Goal: Task Accomplishment & Management: Complete application form

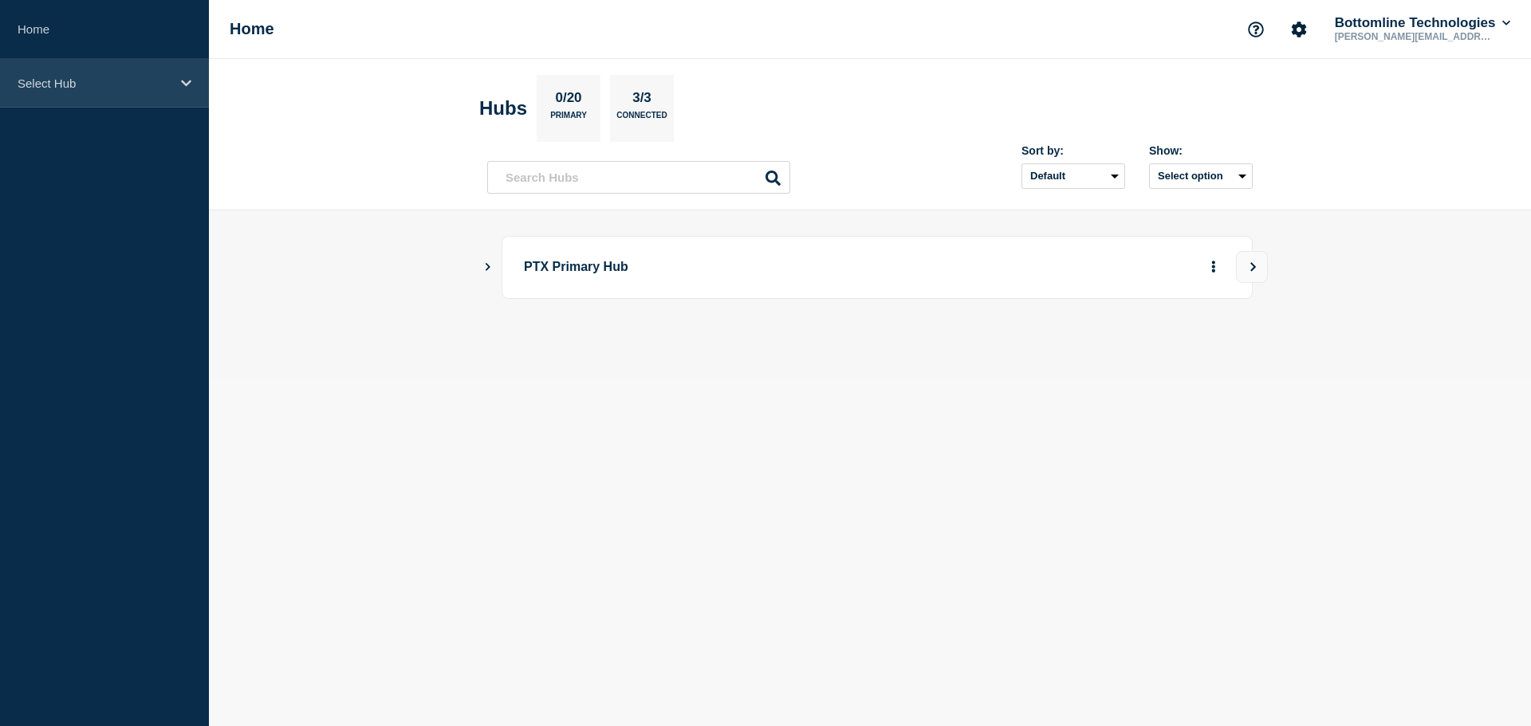
click at [56, 82] on p "Select Hub" at bounding box center [94, 84] width 153 height 14
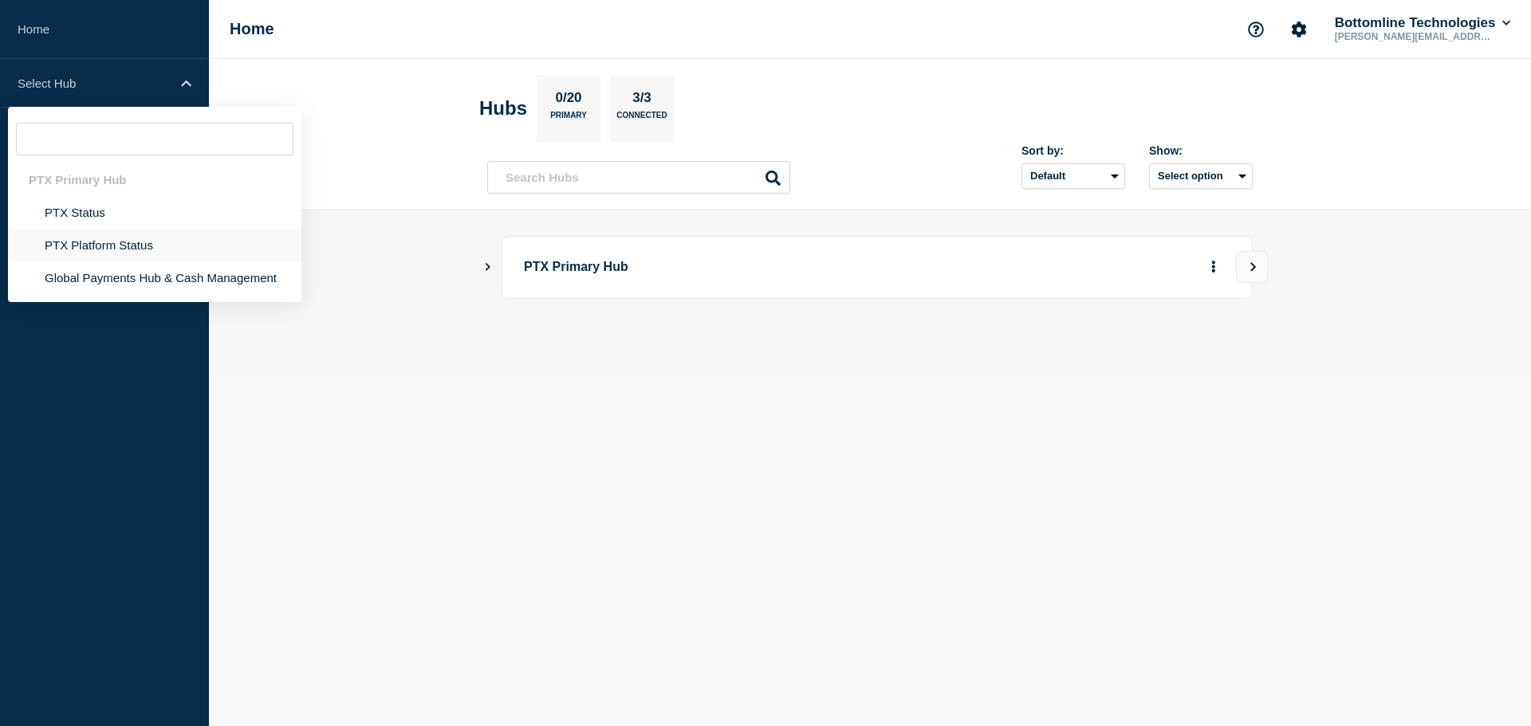
click at [89, 262] on li "PTX Platform Status" at bounding box center [154, 278] width 293 height 33
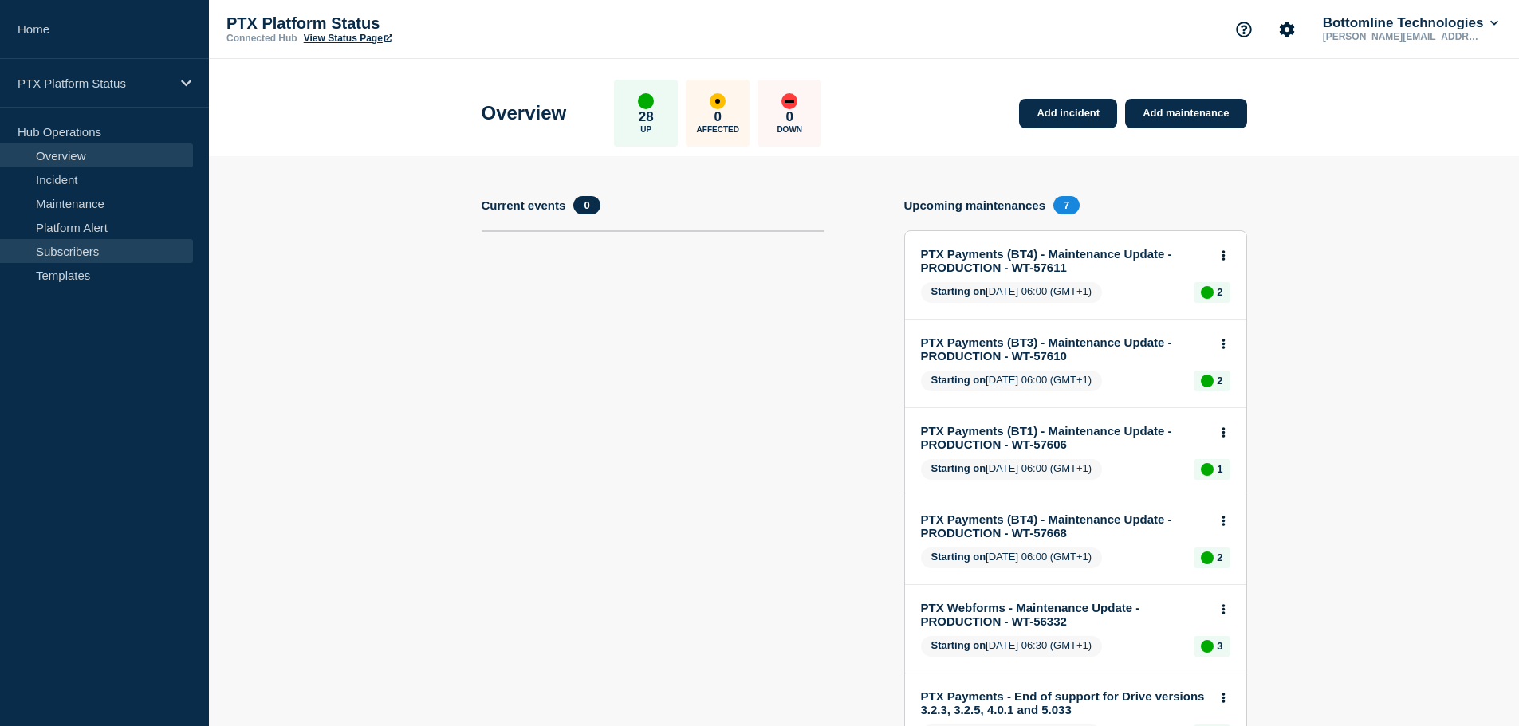
click at [73, 246] on link "Subscribers" at bounding box center [96, 251] width 193 height 24
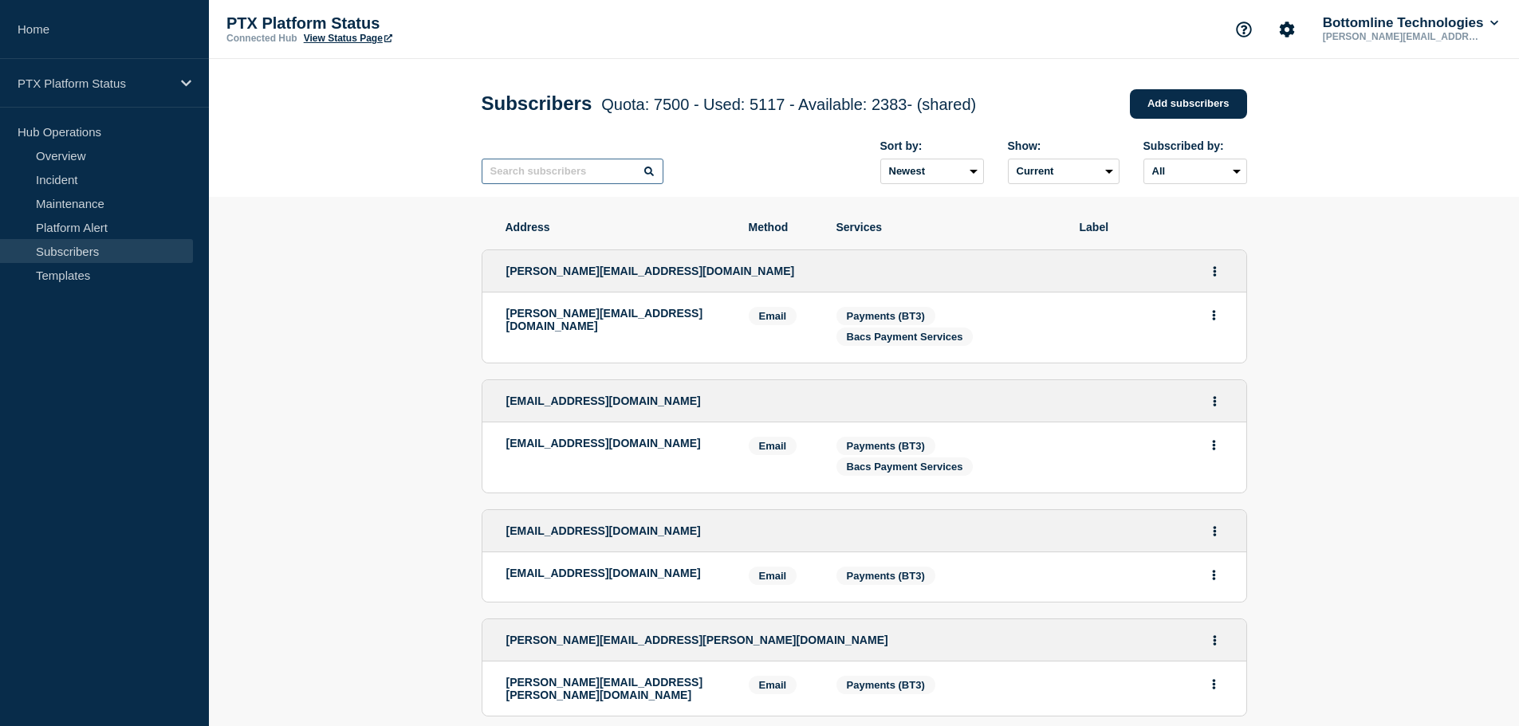
click at [563, 181] on input "text" at bounding box center [573, 172] width 182 height 26
click at [1196, 95] on link "Add subscribers" at bounding box center [1188, 104] width 117 height 30
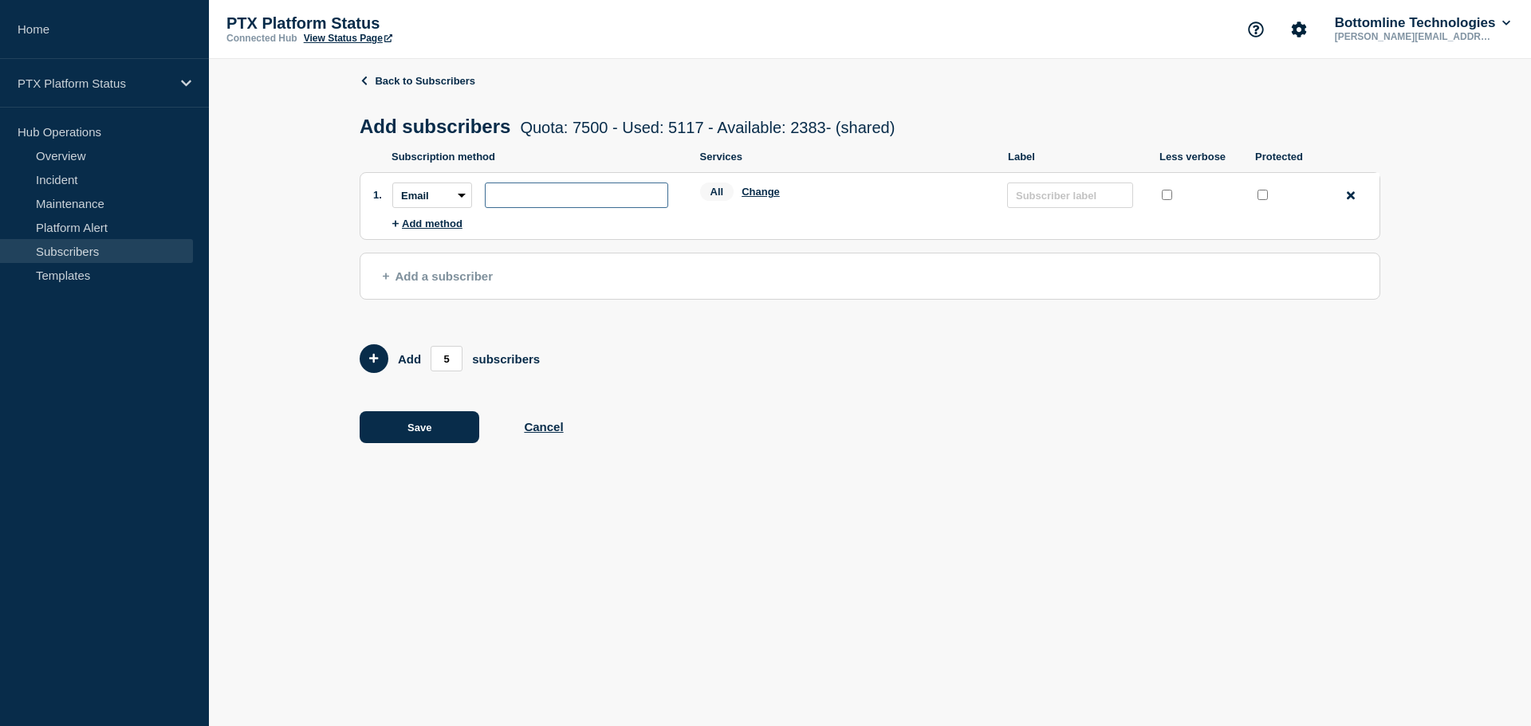
click at [522, 199] on input "subscription-address" at bounding box center [576, 196] width 183 height 26
paste input "[EMAIL_ADDRESS][DOMAIN_NAME]"
type input "[EMAIL_ADDRESS][DOMAIN_NAME]"
click at [1259, 196] on input "protected checkbox" at bounding box center [1263, 195] width 10 height 10
checkbox input "true"
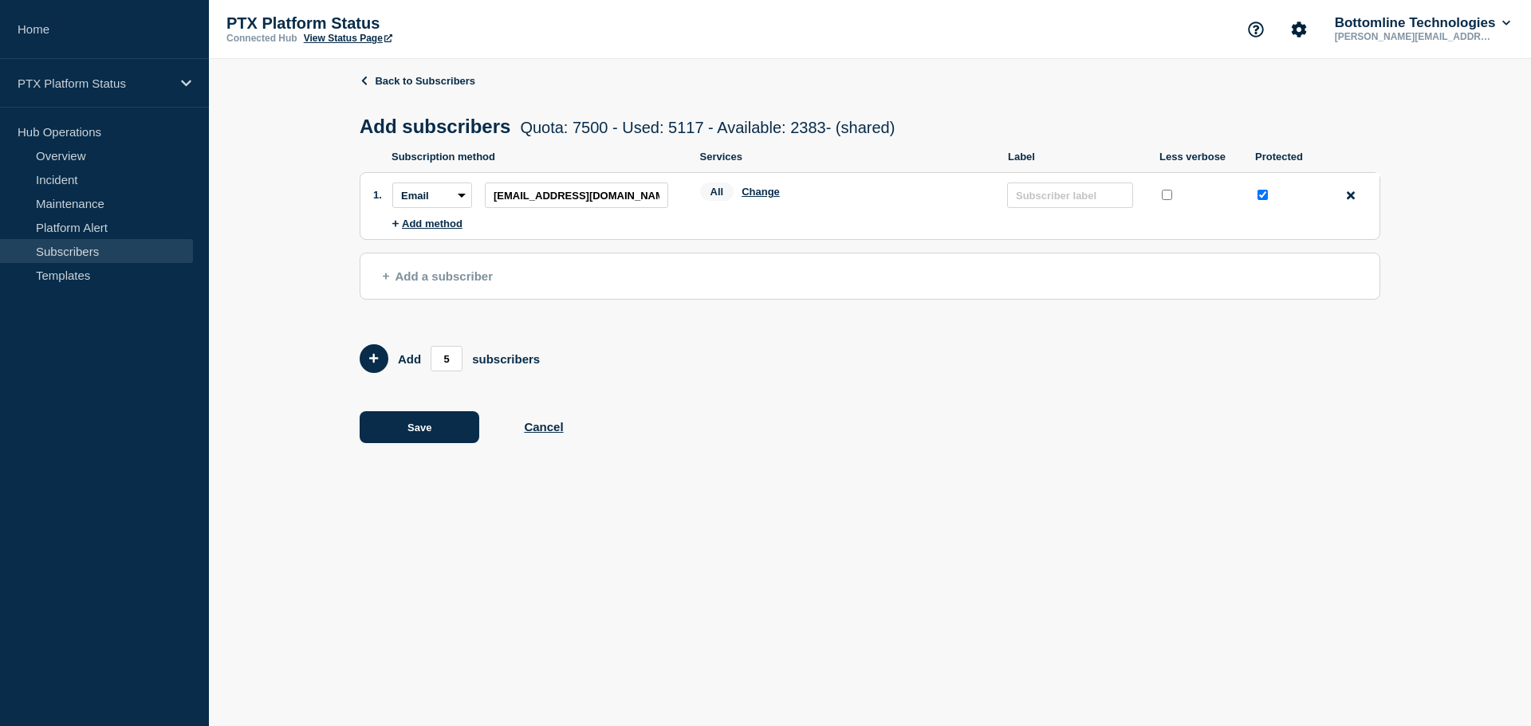
click at [769, 203] on div "All Change" at bounding box center [846, 195] width 292 height 25
click at [767, 198] on button "Change" at bounding box center [761, 192] width 38 height 12
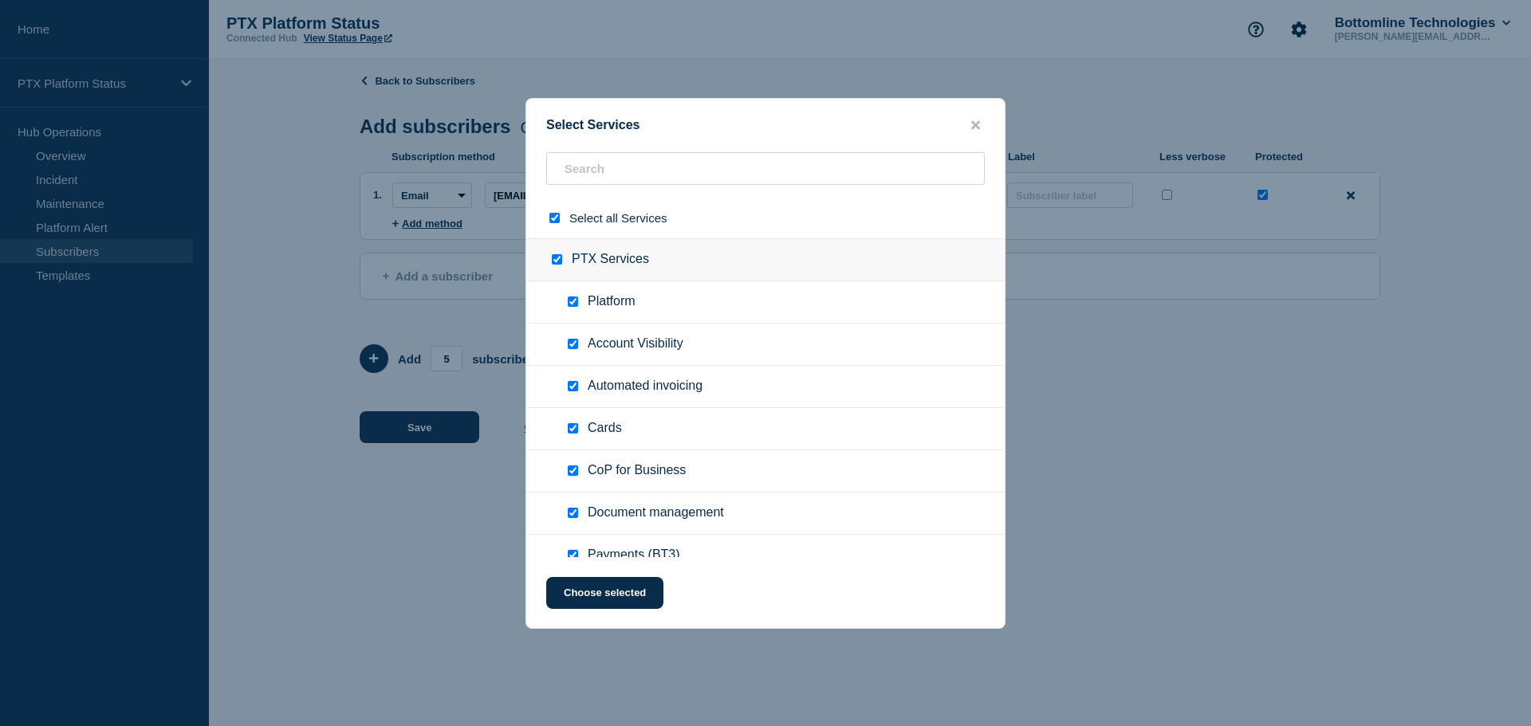
click at [553, 217] on input "select all checkbox" at bounding box center [554, 218] width 10 height 10
checkbox input "false"
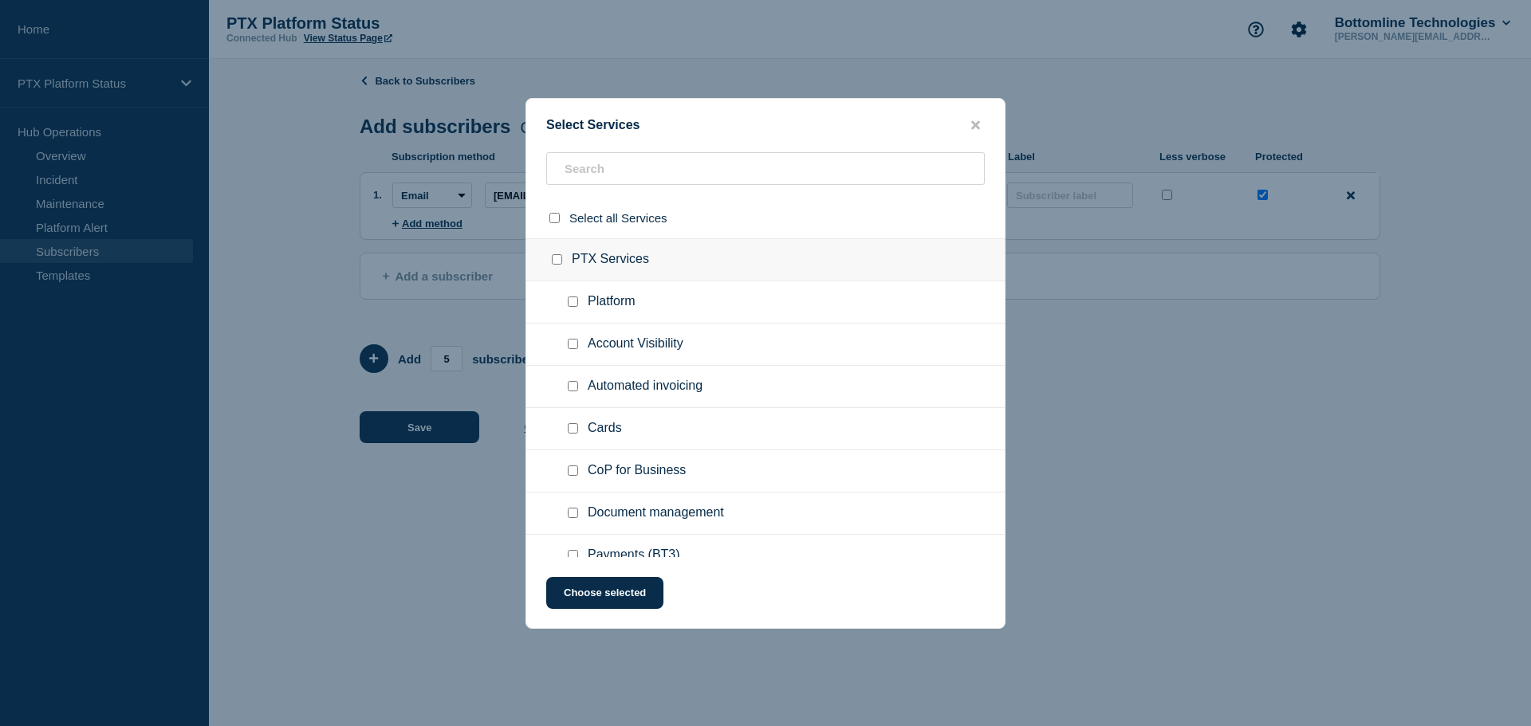
checkbox input "false"
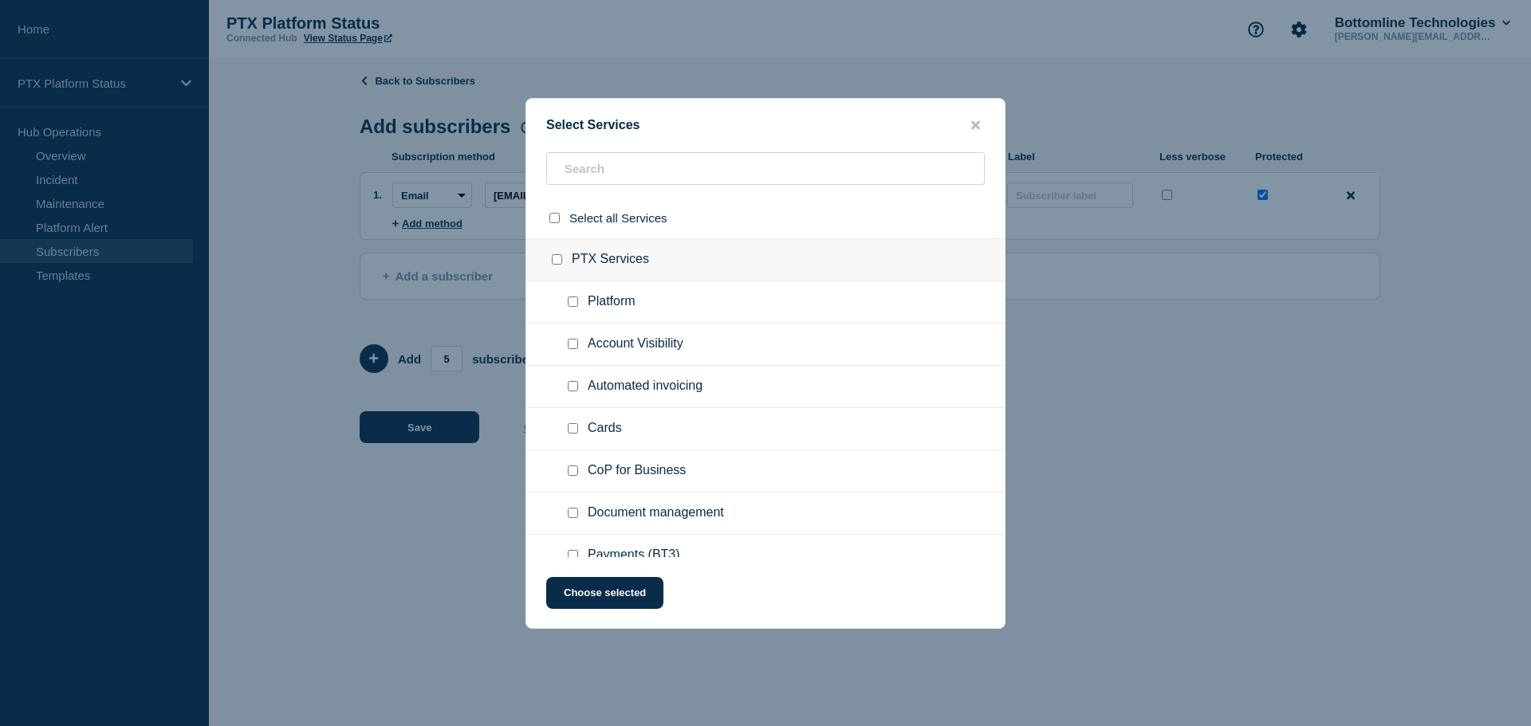
checkbox input "false"
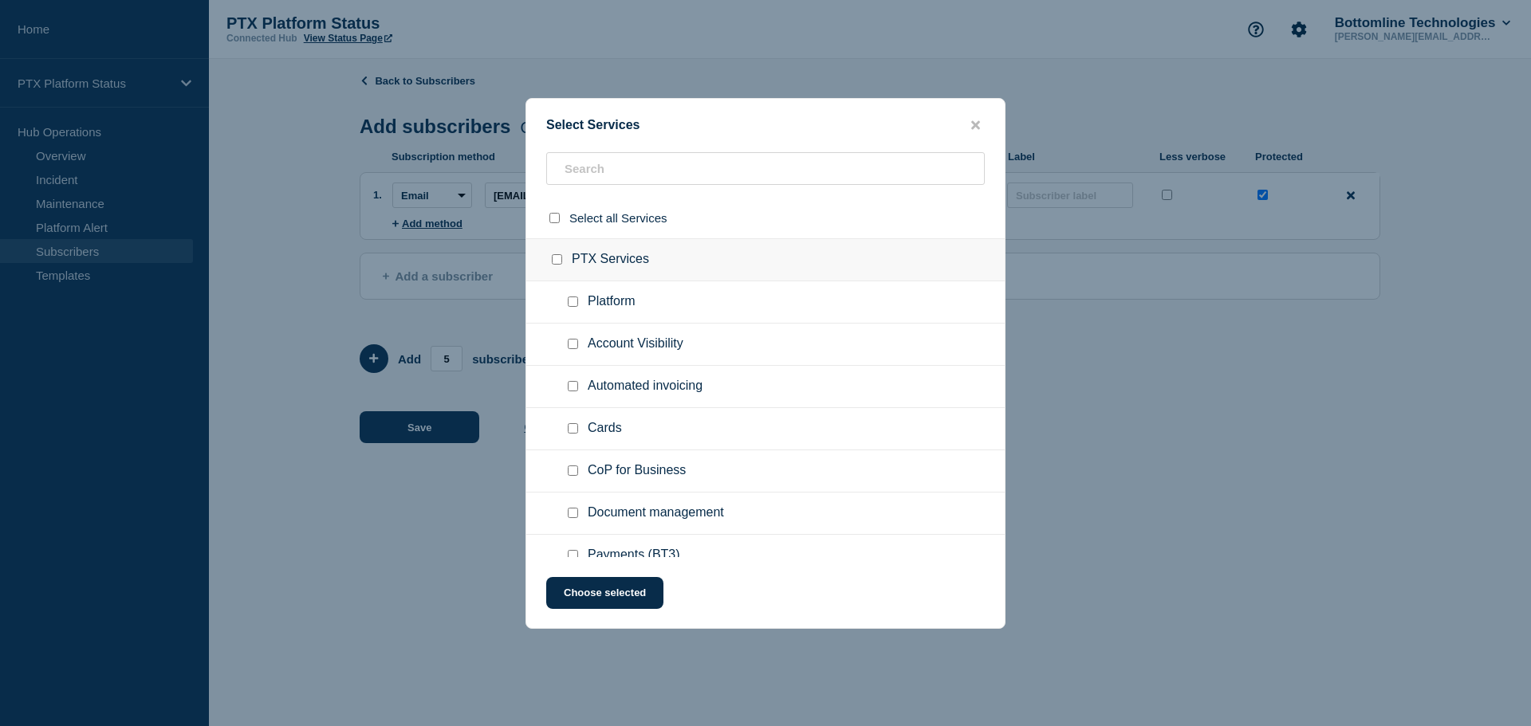
checkbox input "false"
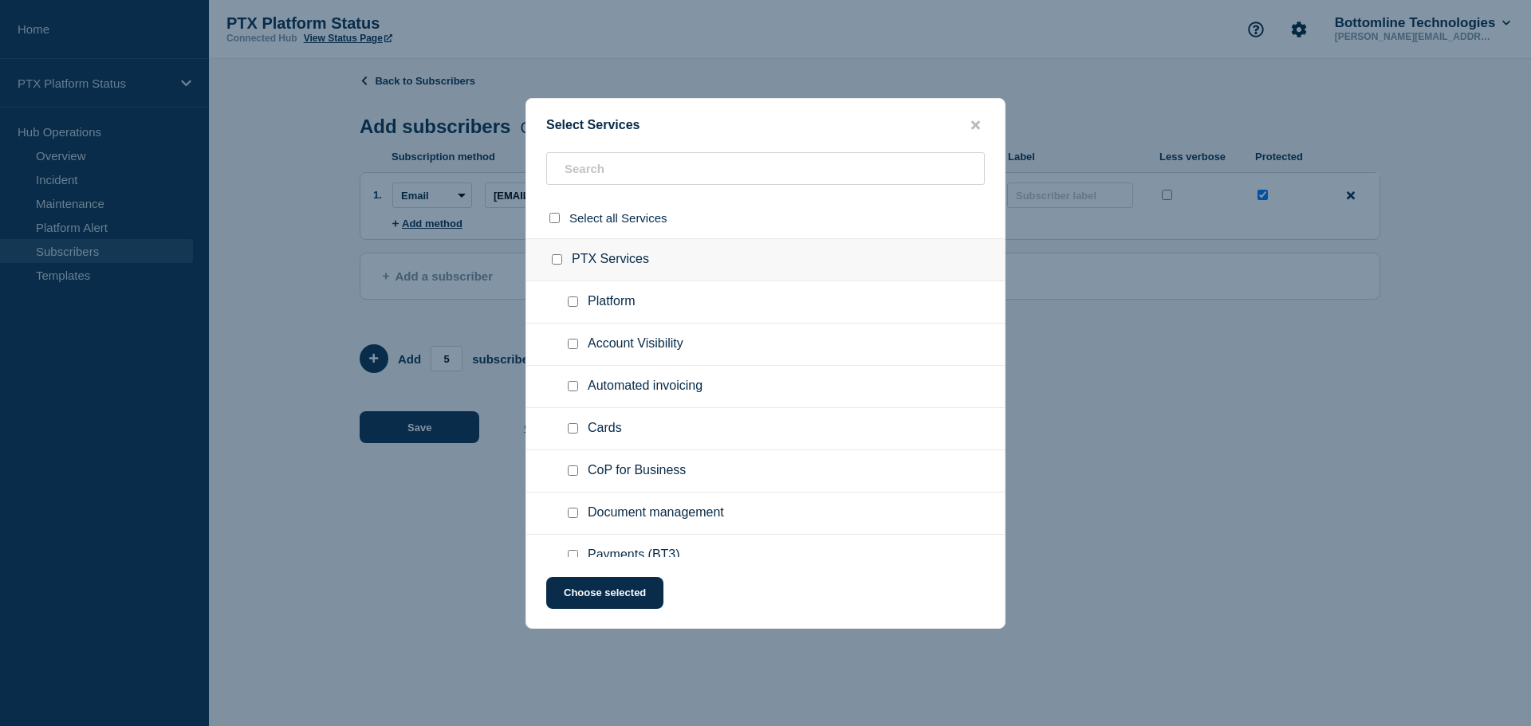
checkbox input "false"
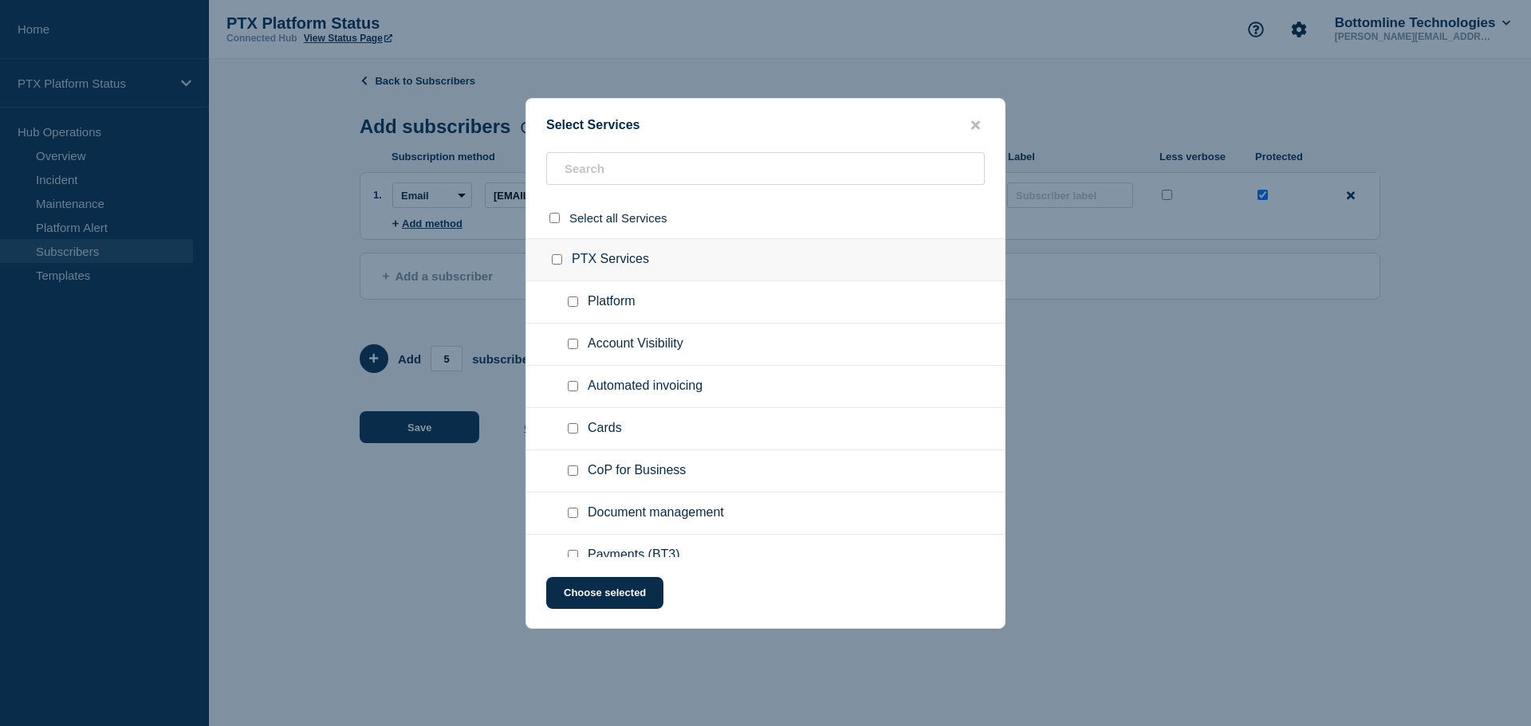
checkbox input "false"
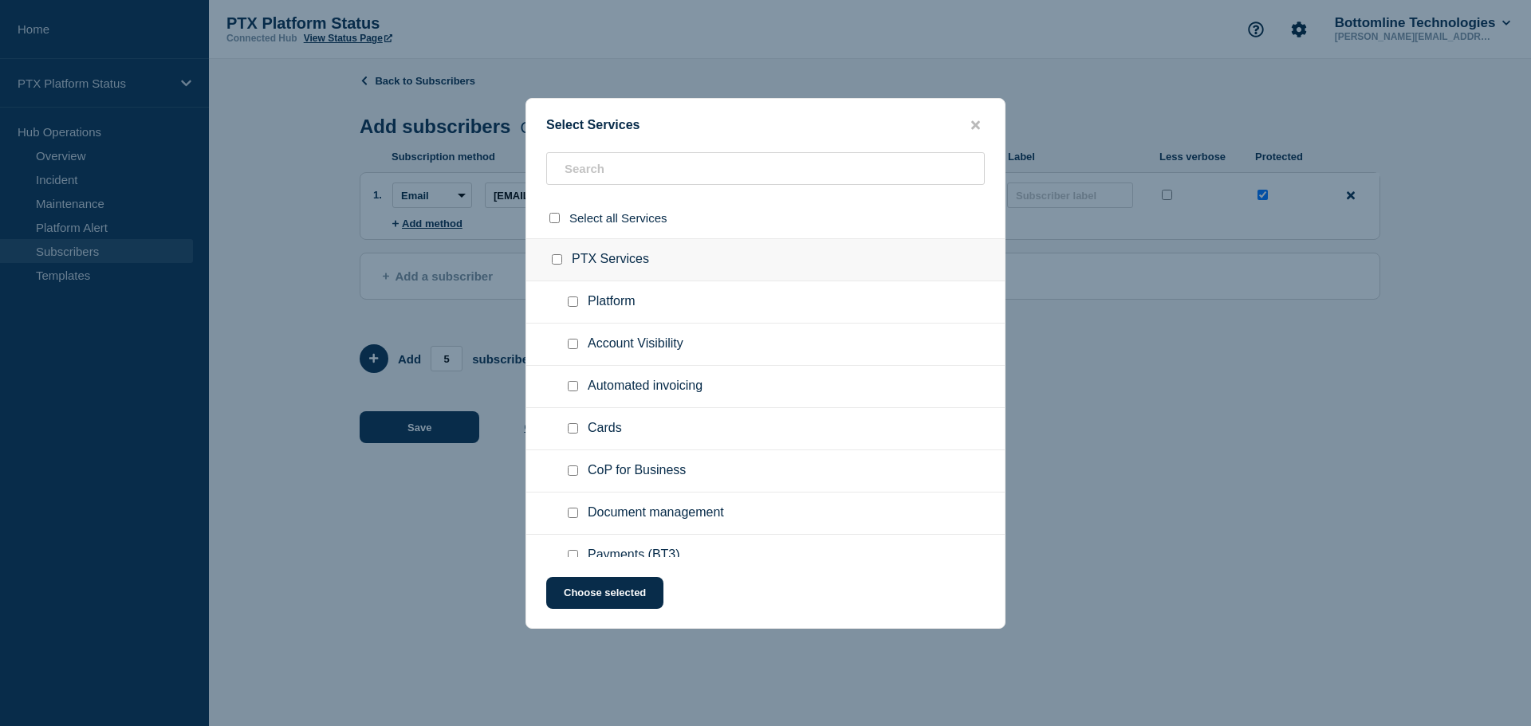
checkbox input "false"
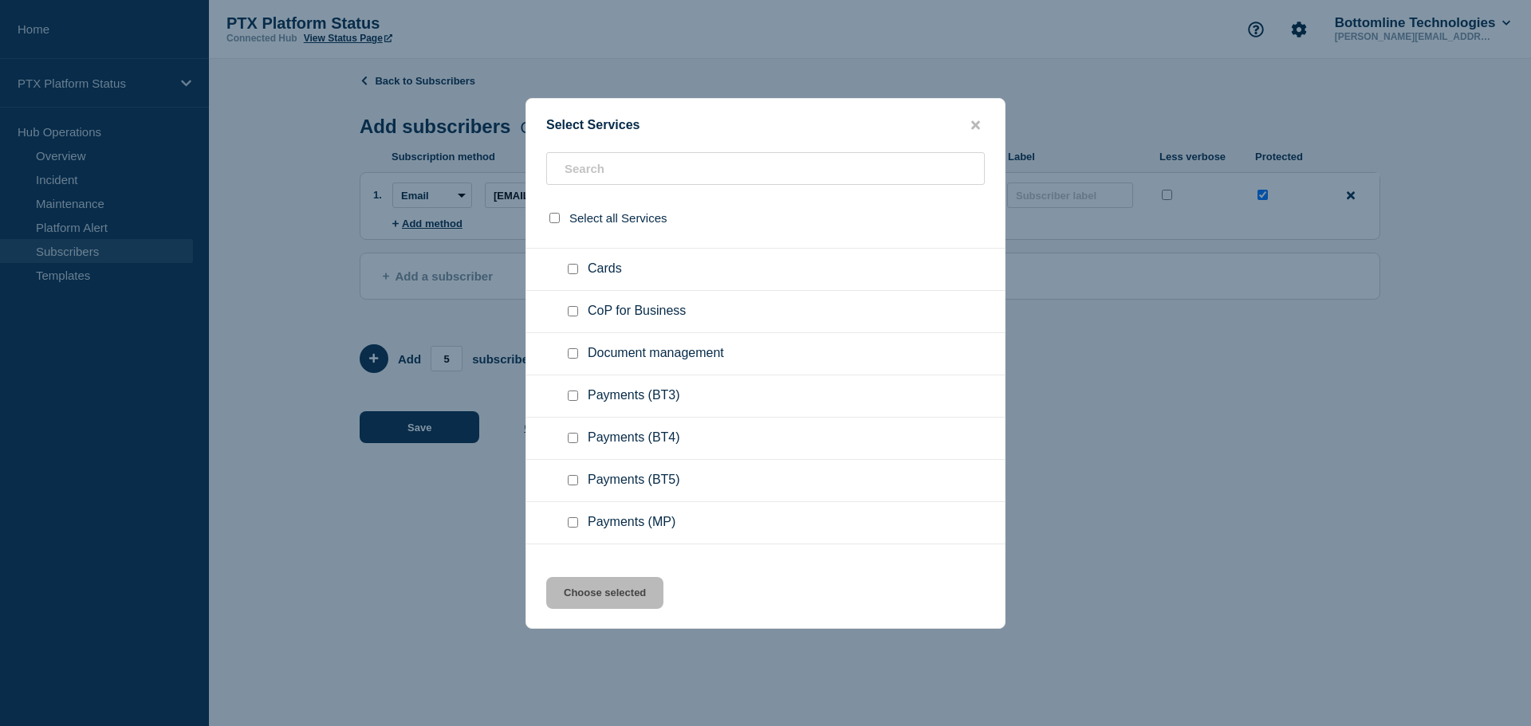
scroll to position [239, 0]
click at [574, 314] on input "Payments (BT3) checkbox" at bounding box center [573, 316] width 10 height 10
checkbox input "true"
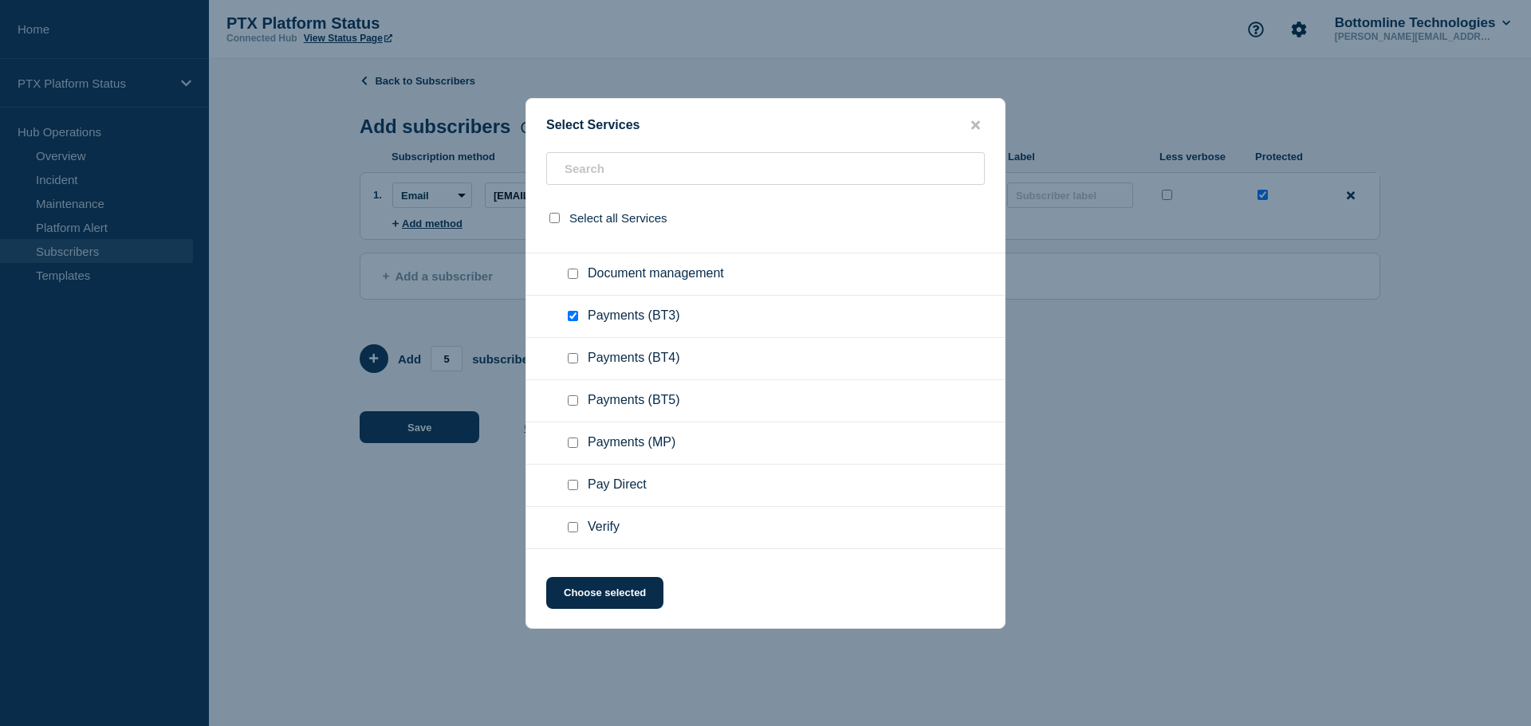
click at [574, 360] on input "Payments (BT4) checkbox" at bounding box center [573, 358] width 10 height 10
checkbox input "true"
click at [574, 400] on input "Payments (BT5) checkbox" at bounding box center [573, 401] width 10 height 10
checkbox input "true"
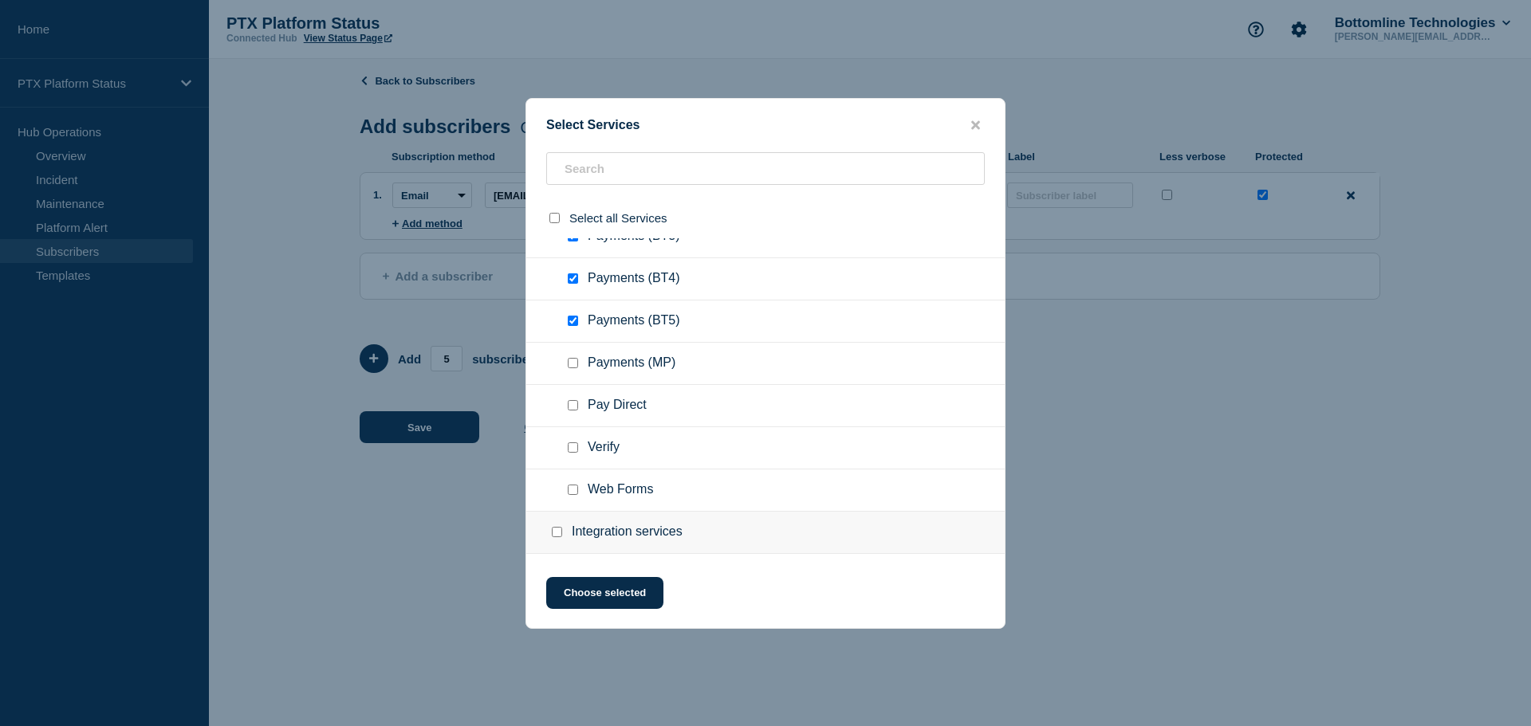
click at [571, 492] on input "Web Forms checkbox" at bounding box center [573, 490] width 10 height 10
checkbox input "true"
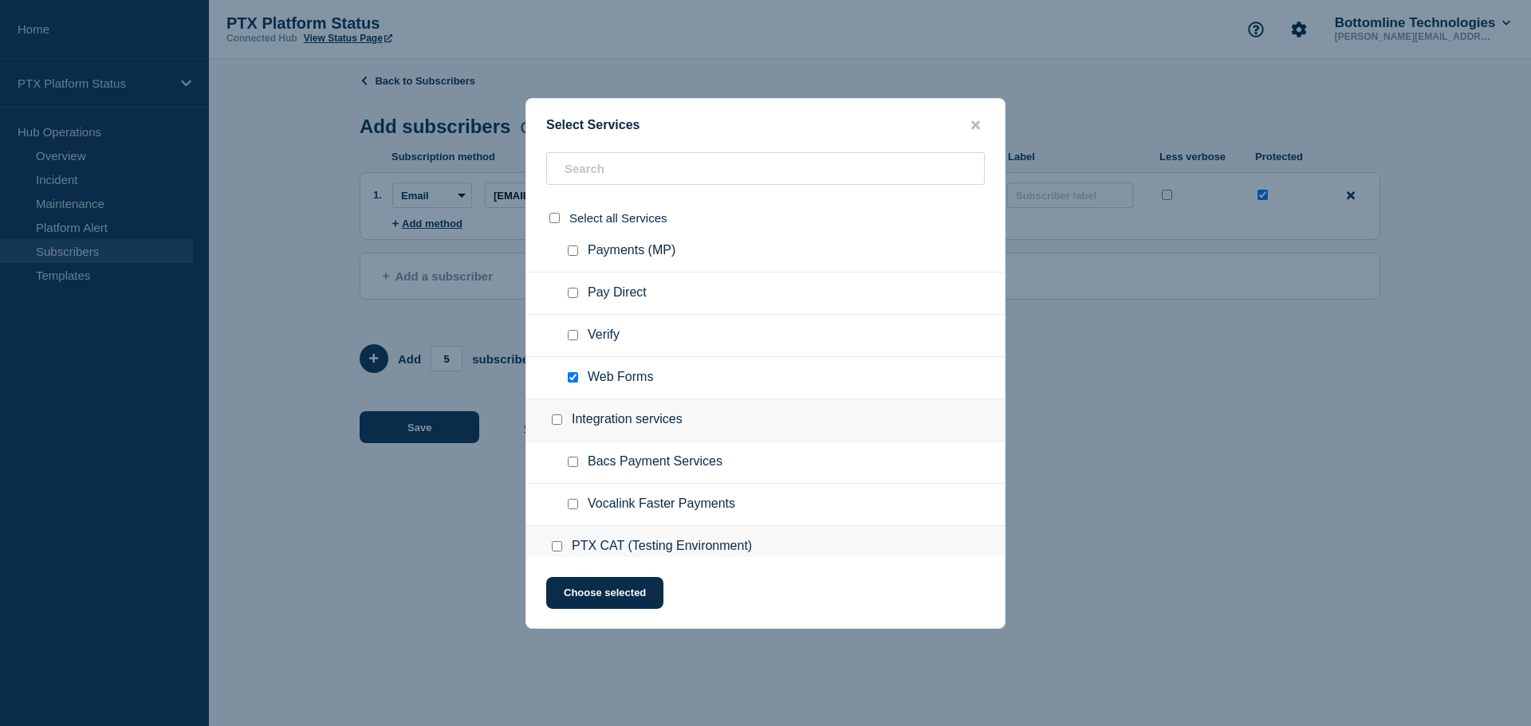
scroll to position [478, 0]
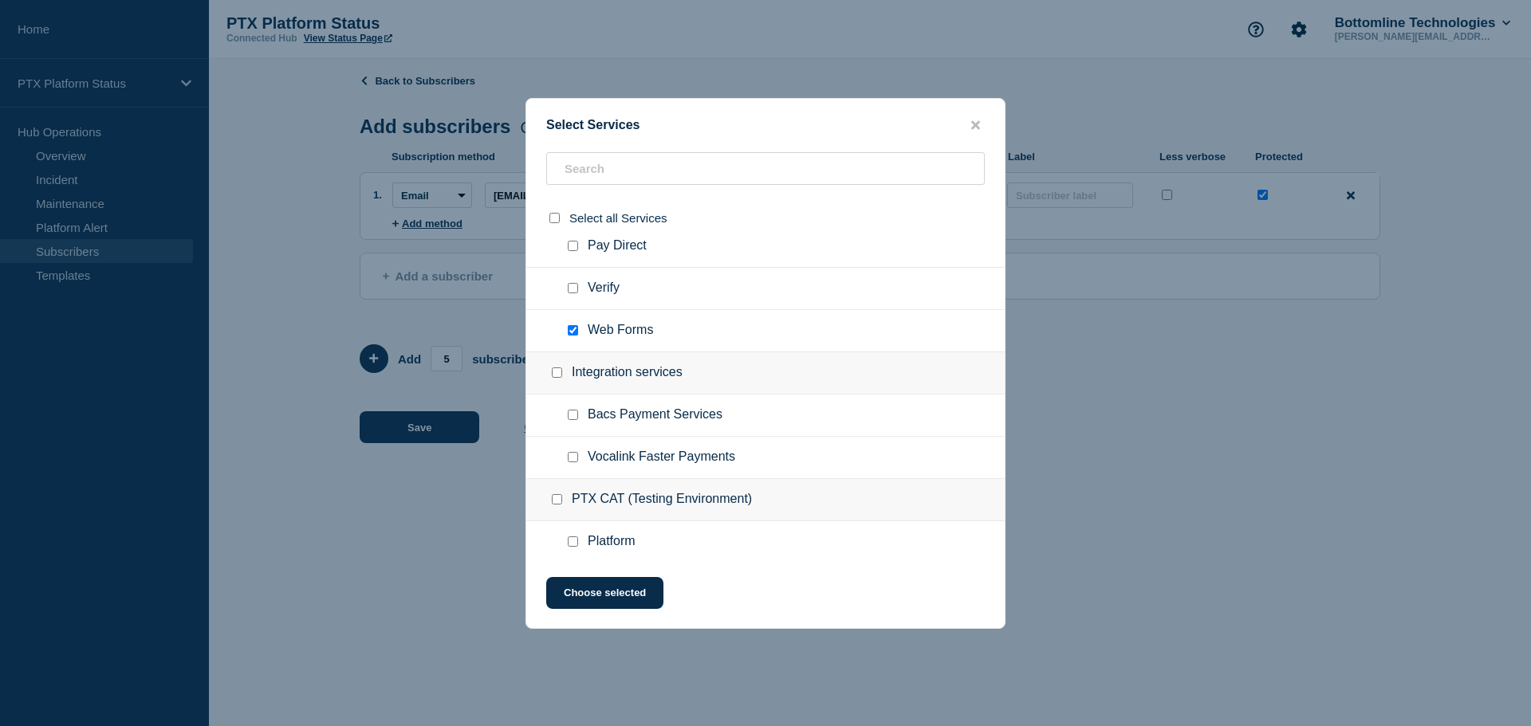
click at [560, 378] on input "Integration services checkbox" at bounding box center [557, 373] width 10 height 10
checkbox input "true"
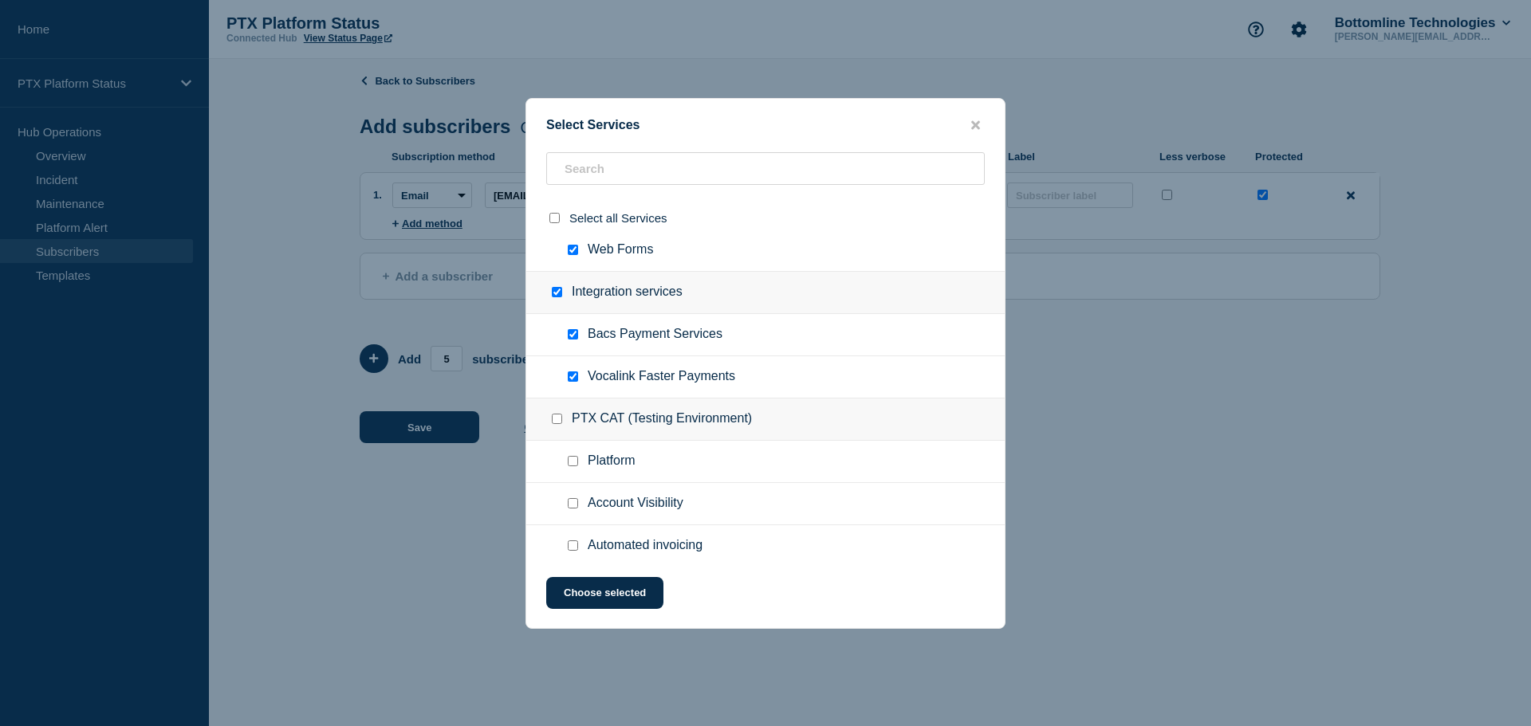
scroll to position [638, 0]
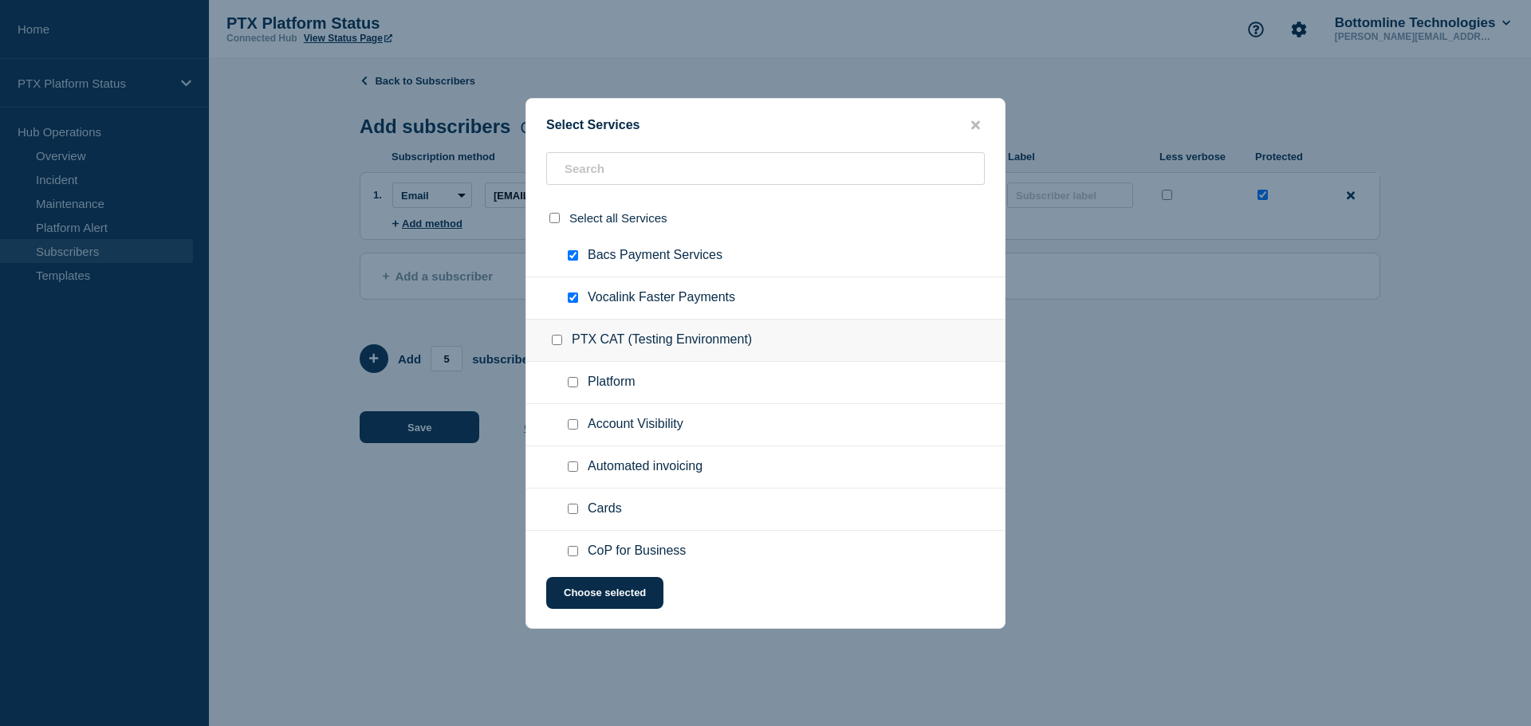
click at [554, 338] on input "PTX CAT (Testing Environment) checkbox" at bounding box center [557, 340] width 10 height 10
checkbox input "true"
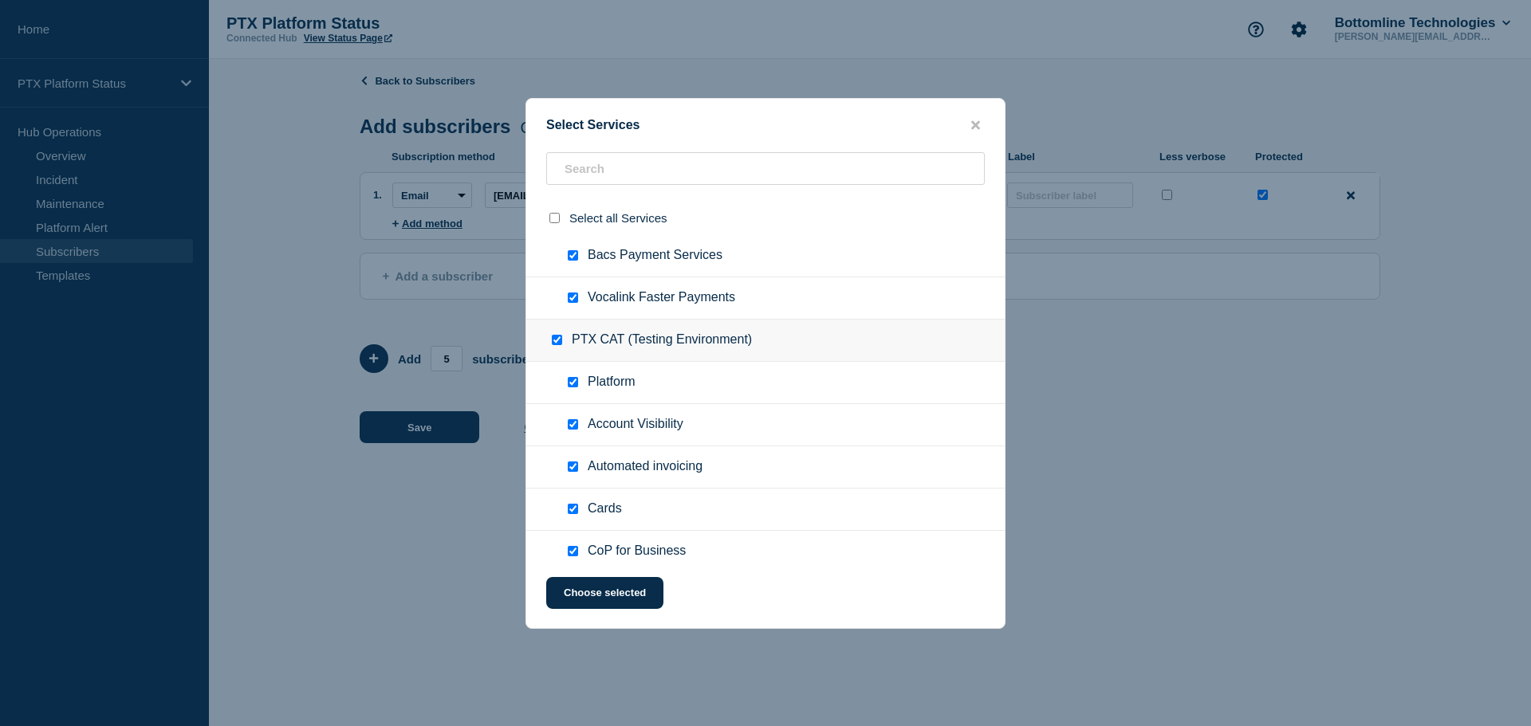
checkbox input "true"
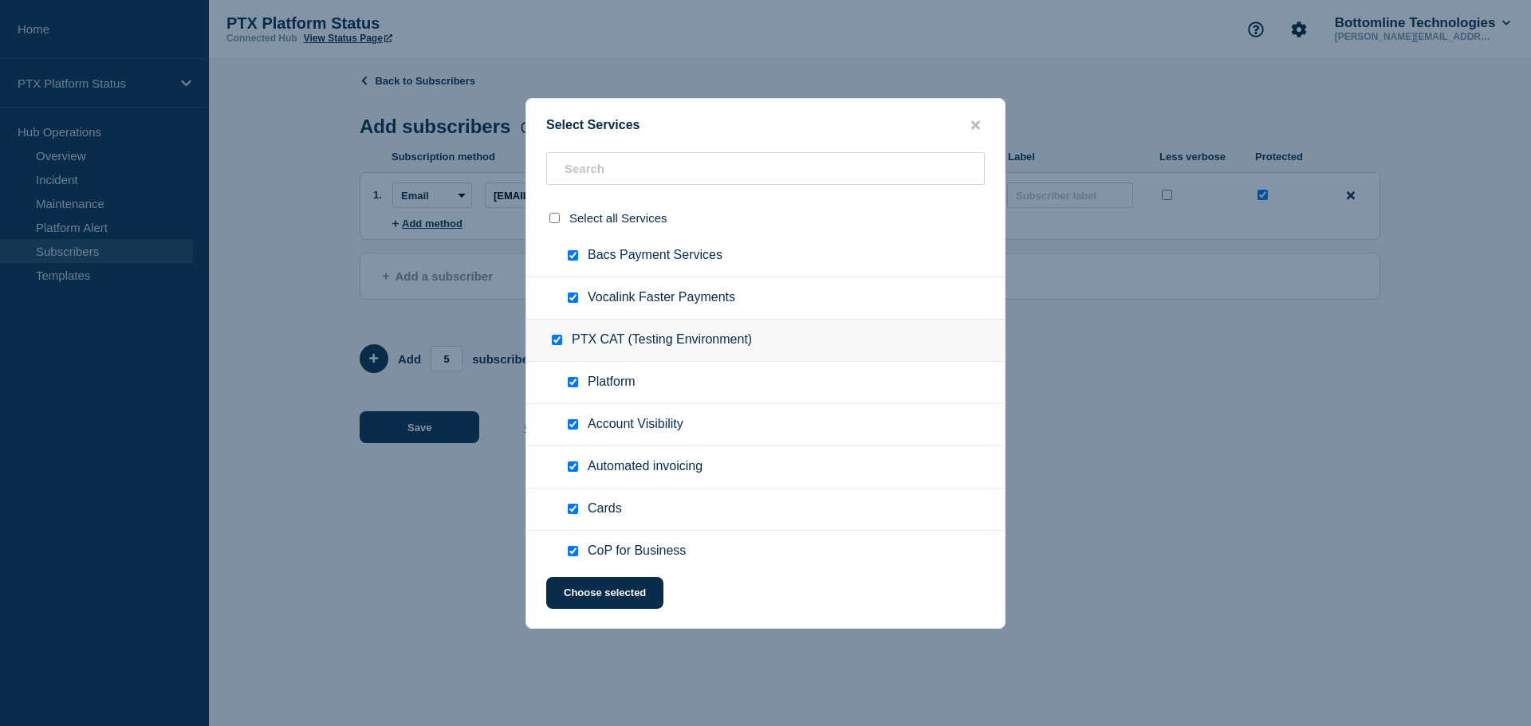
checkbox input "true"
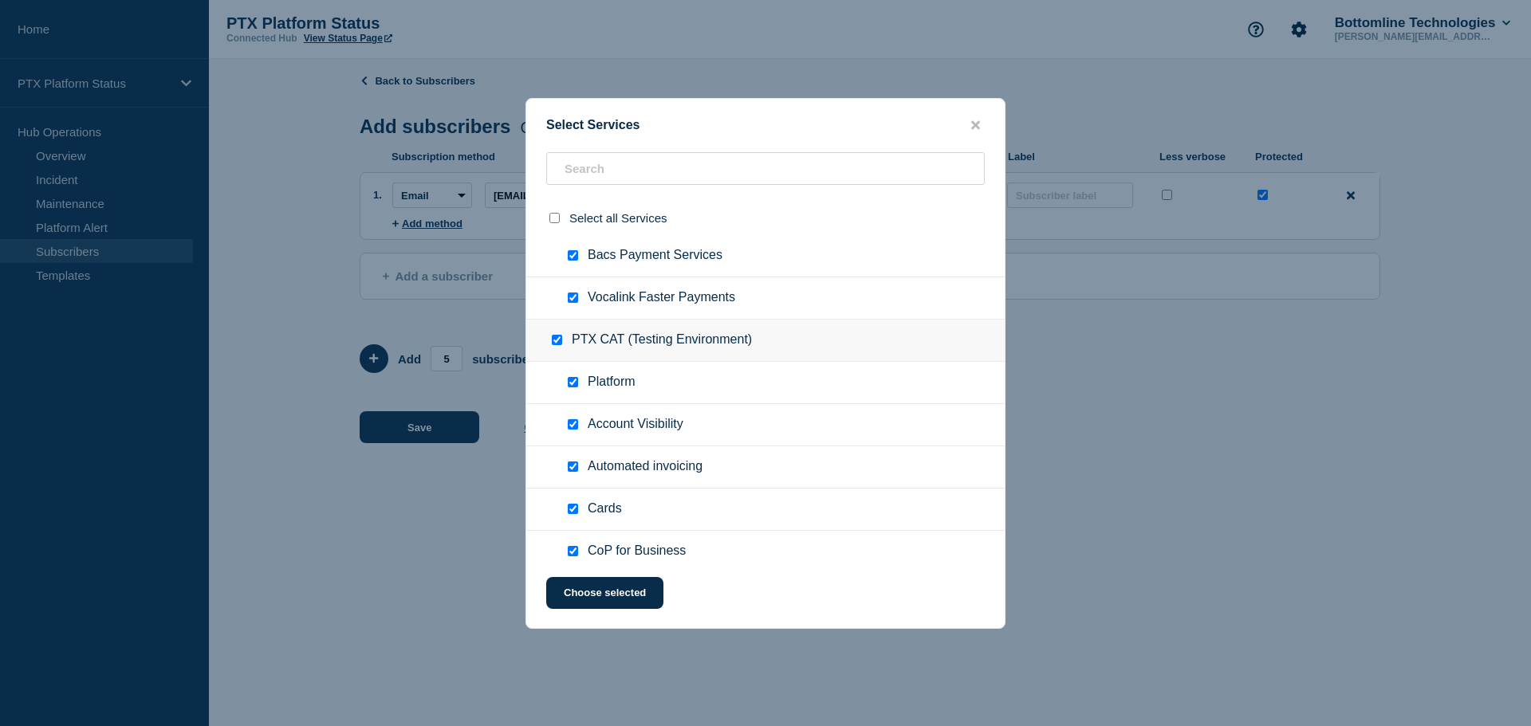
click at [554, 338] on input "PTX CAT (Testing Environment) checkbox" at bounding box center [557, 340] width 10 height 10
checkbox input "false"
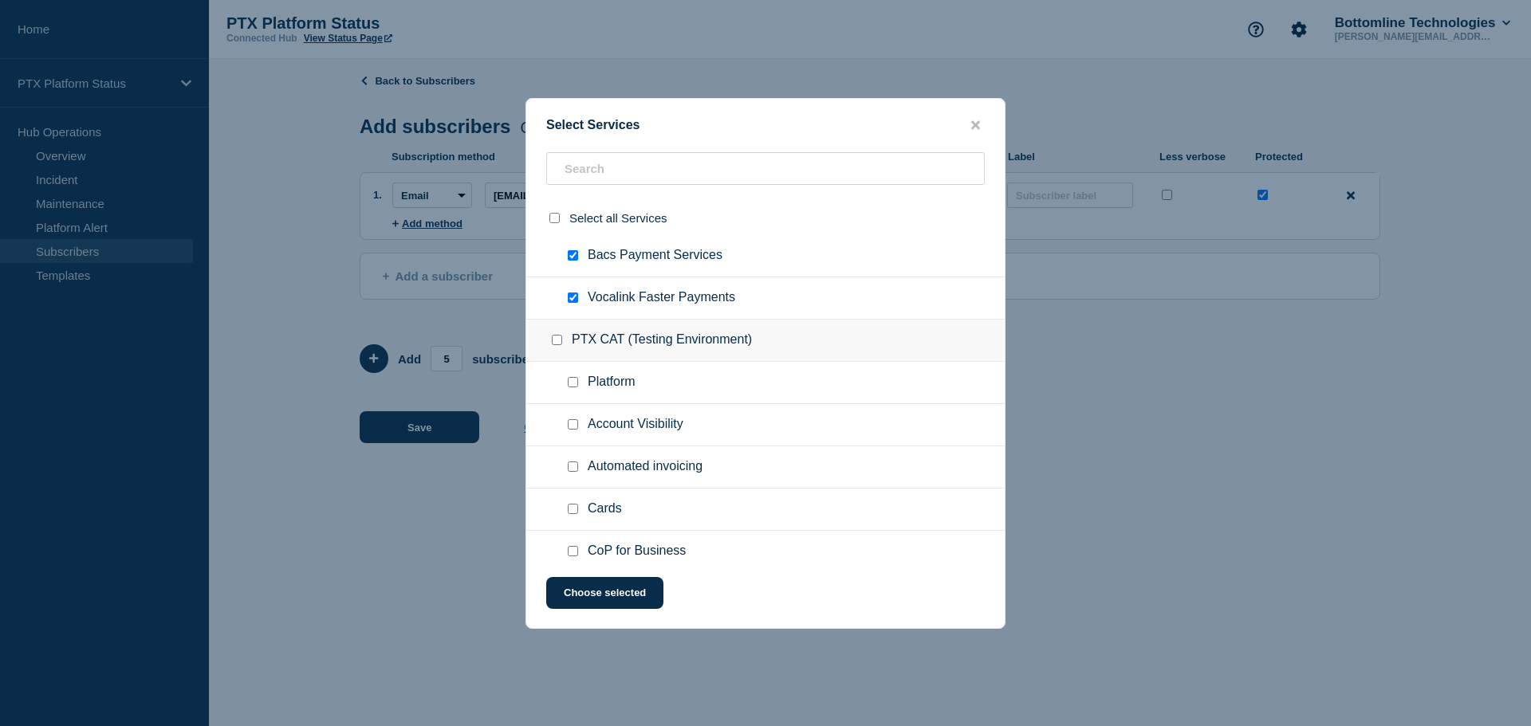
checkbox input "false"
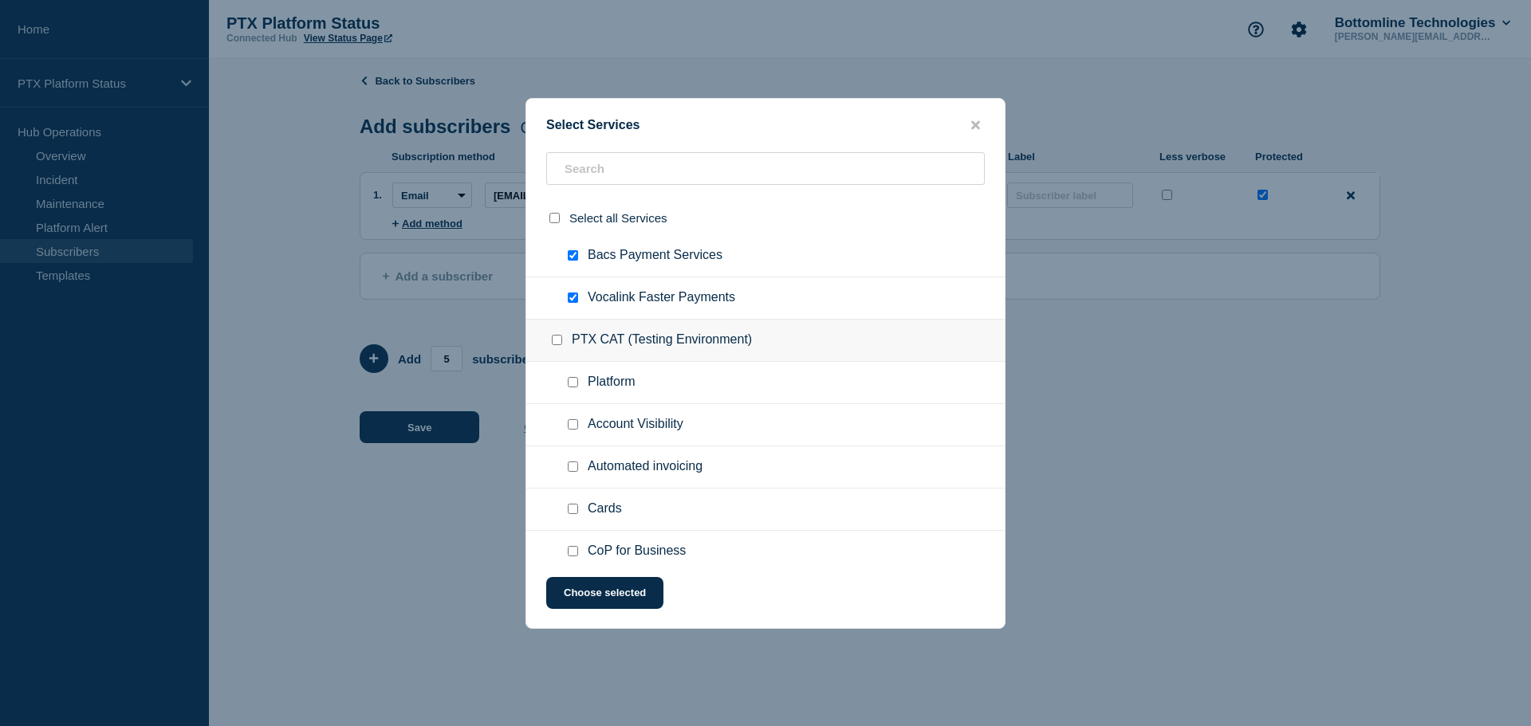
checkbox input "false"
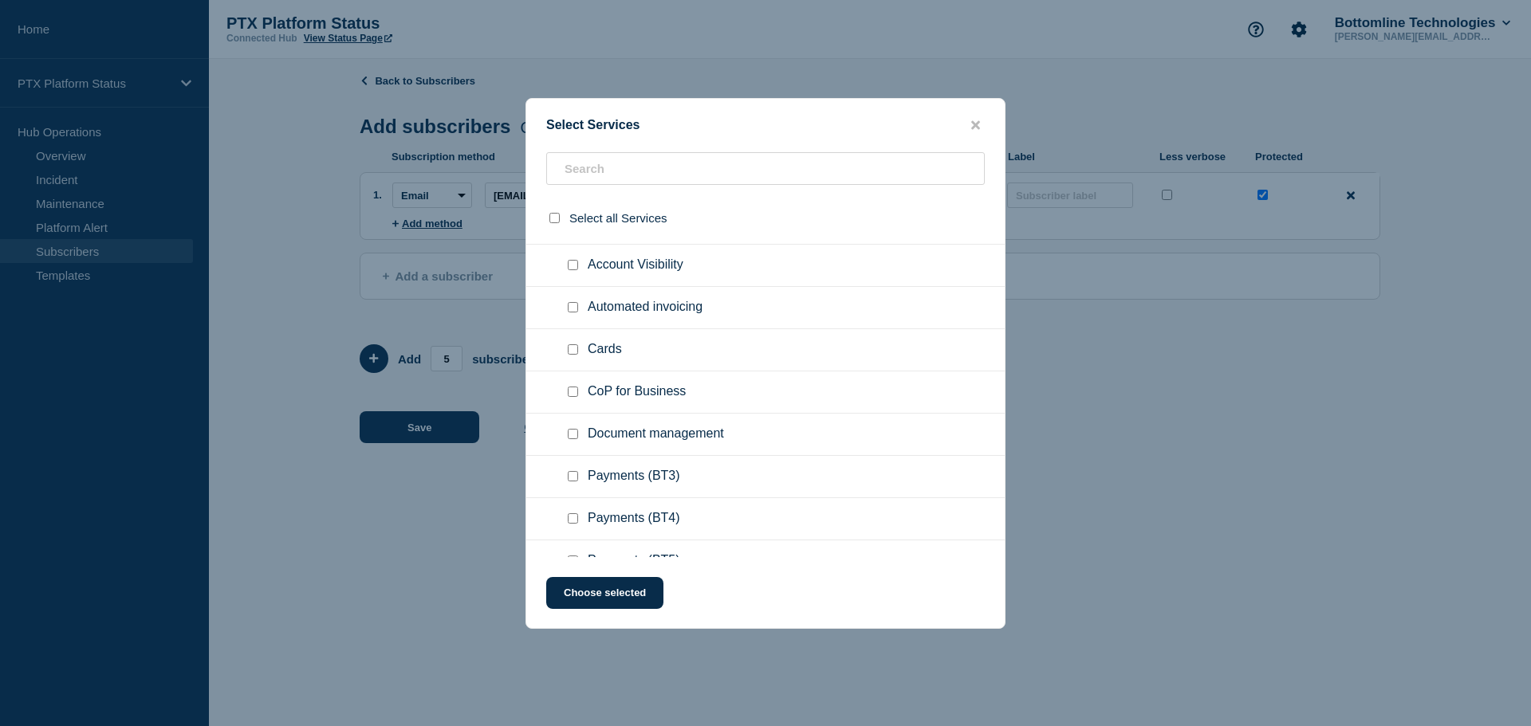
scroll to position [877, 0]
click at [577, 399] on input "Payments (BT3) checkbox" at bounding box center [573, 397] width 10 height 10
checkbox input "true"
click at [573, 436] on input "Payments (BT4) checkbox" at bounding box center [573, 439] width 10 height 10
checkbox input "true"
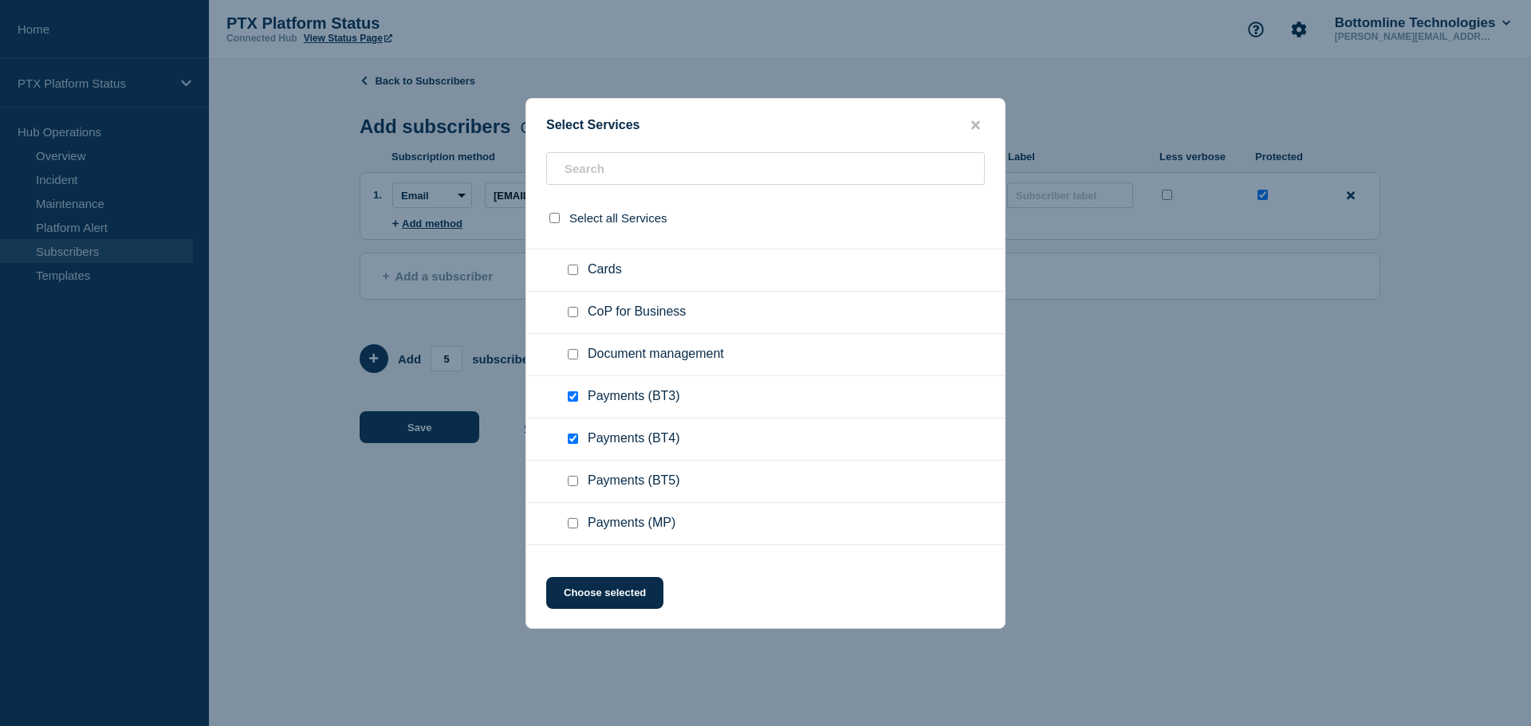
click at [574, 486] on input "Payments (BT5) checkbox" at bounding box center [573, 481] width 10 height 10
checkbox input "true"
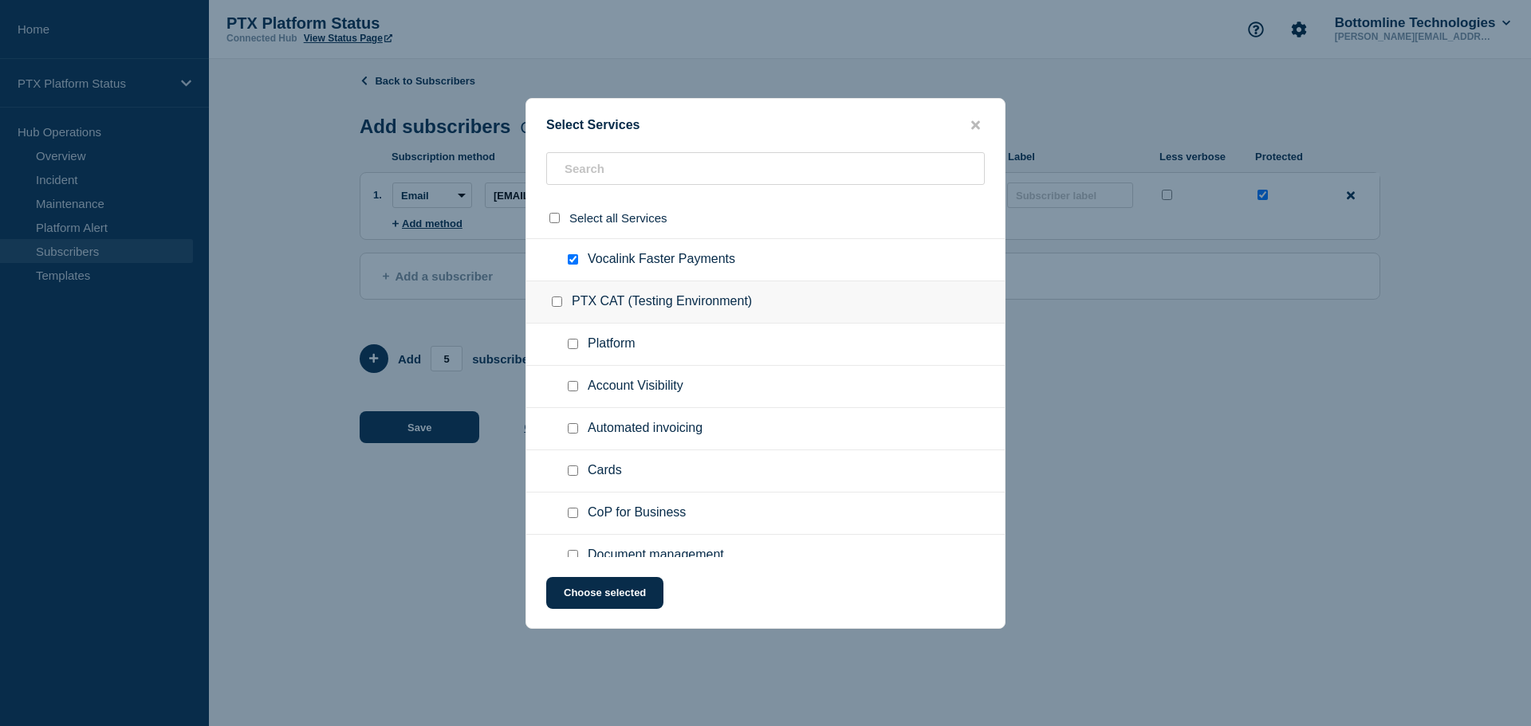
scroll to position [673, 0]
click at [557, 309] on input "PTX CAT (Testing Environment) checkbox" at bounding box center [557, 305] width 10 height 10
checkbox input "true"
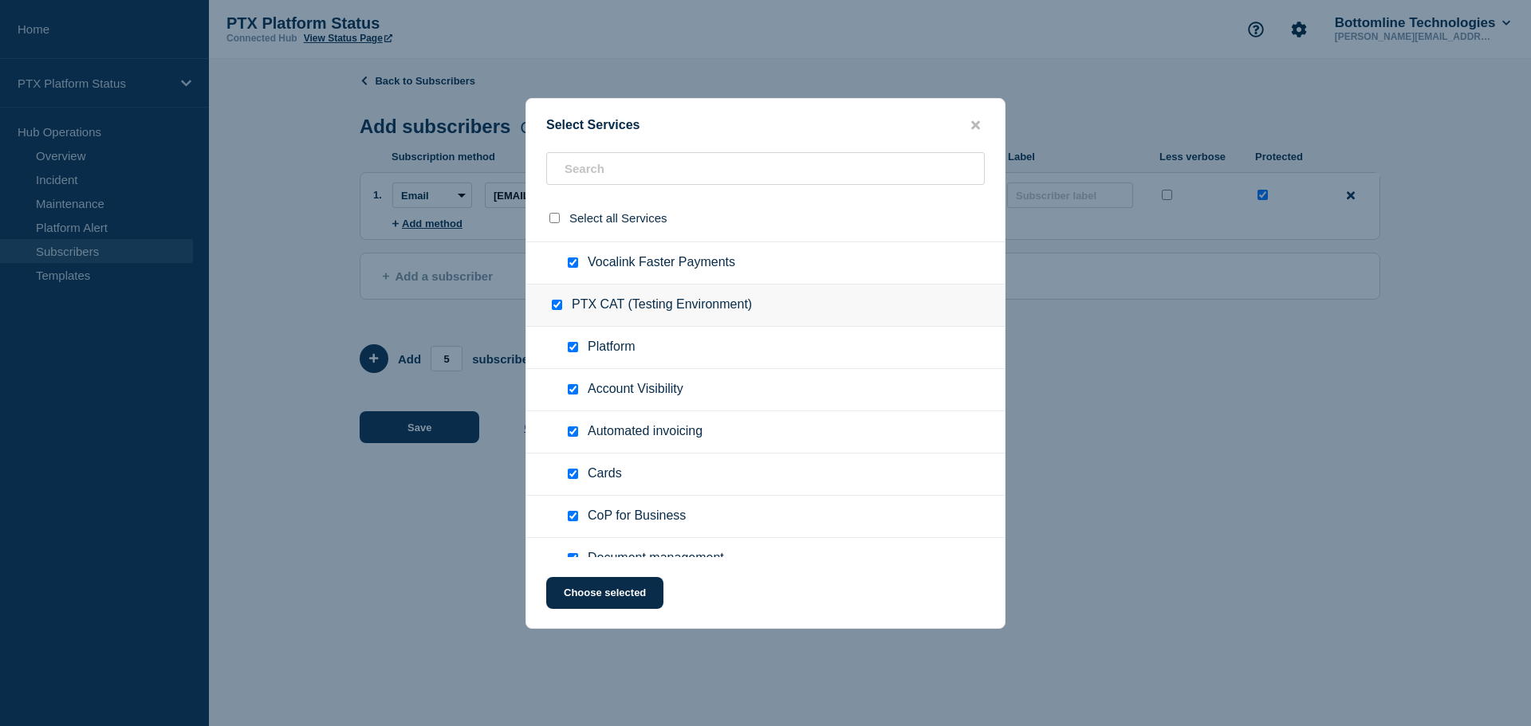
checkbox input "true"
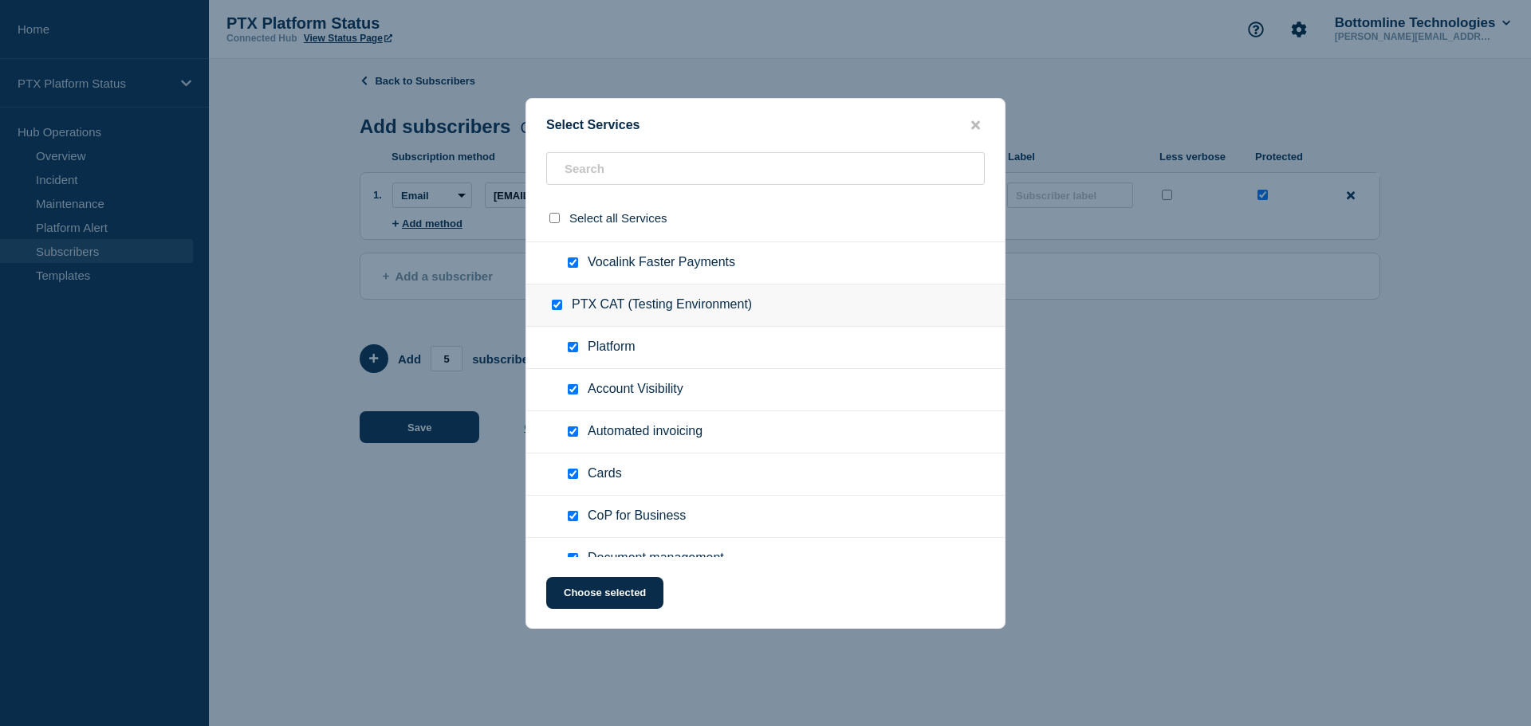
checkbox input "true"
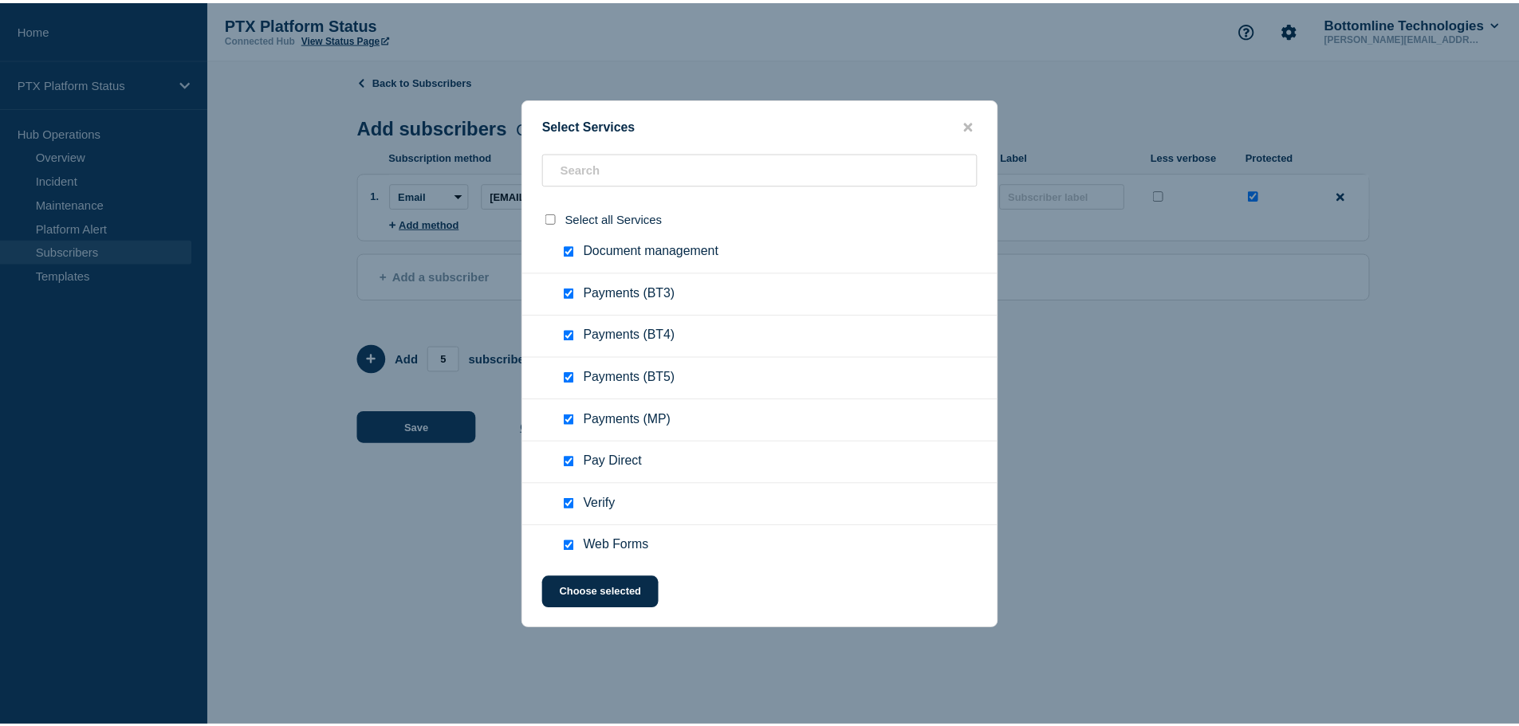
scroll to position [992, 0]
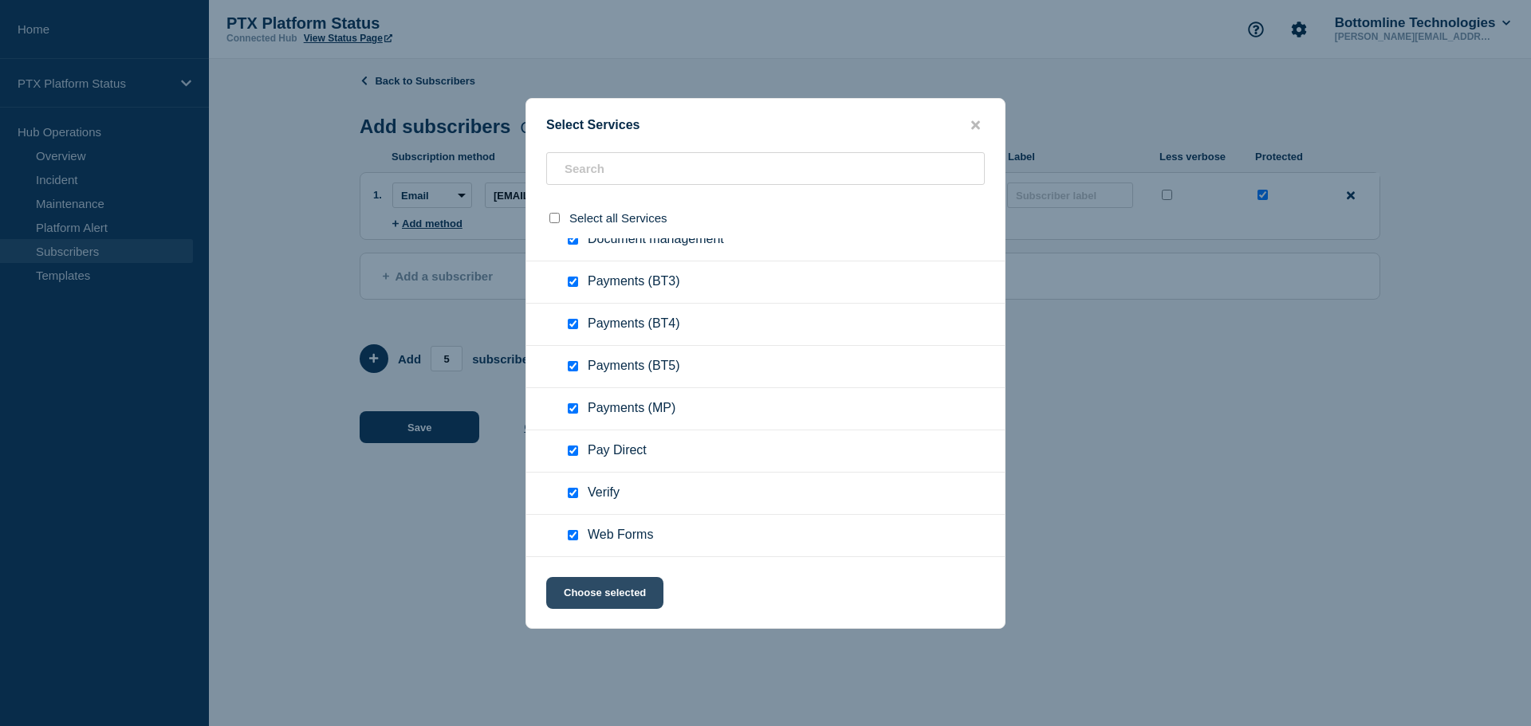
click at [610, 585] on button "Choose selected" at bounding box center [604, 593] width 117 height 32
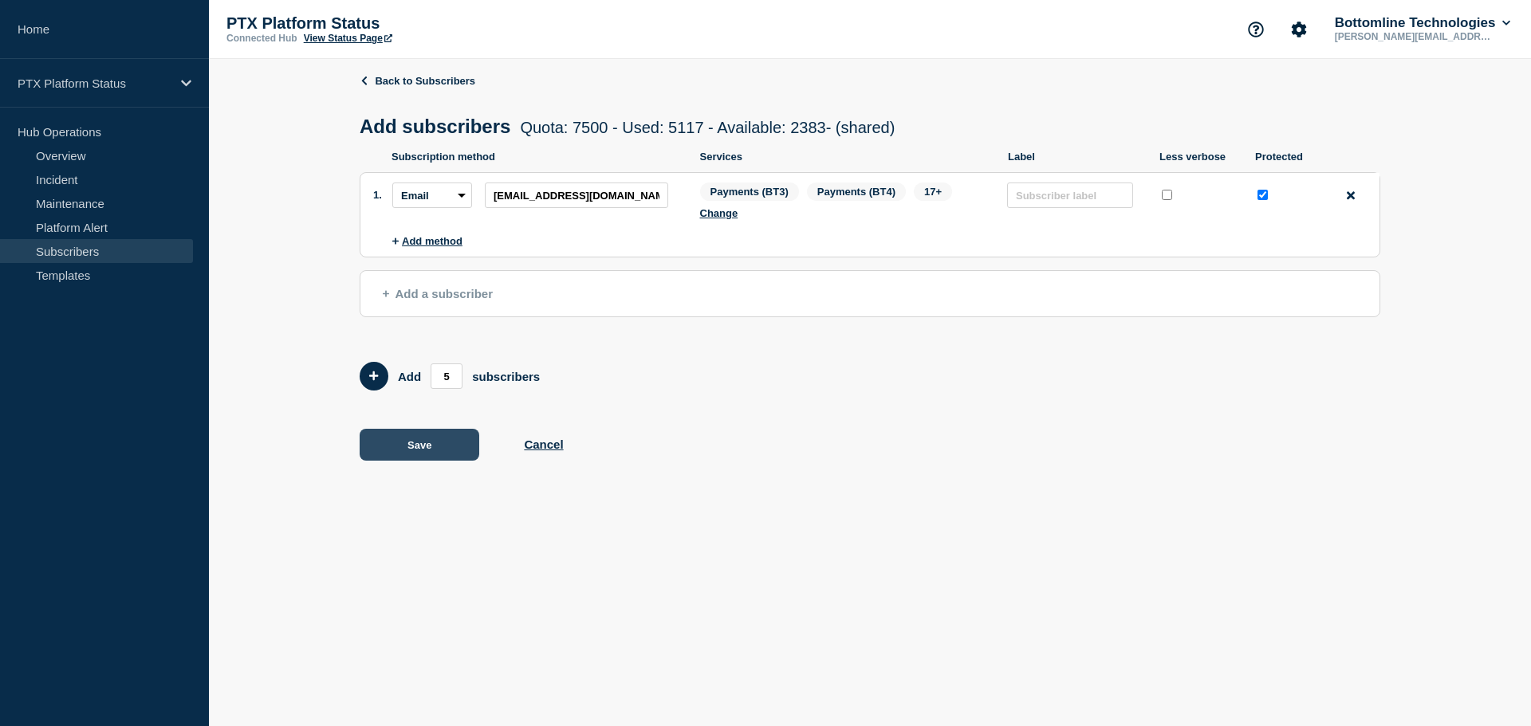
click at [429, 452] on button "Save" at bounding box center [420, 445] width 120 height 32
